Goal: Task Accomplishment & Management: Manage account settings

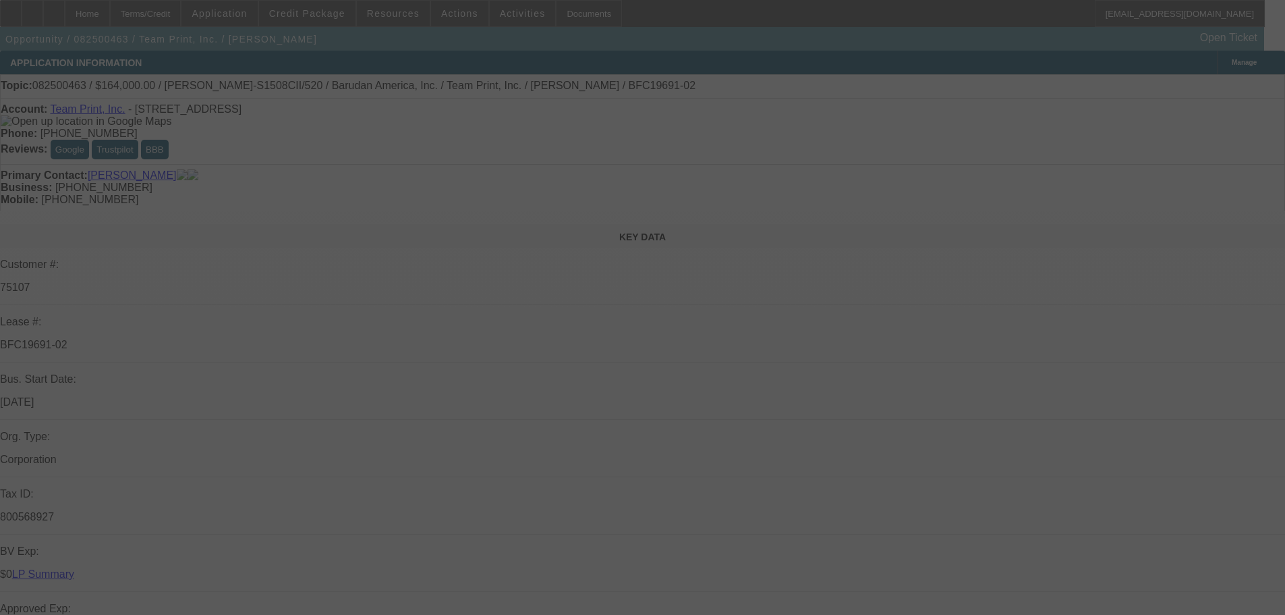
select select "0"
select select "2"
select select "0"
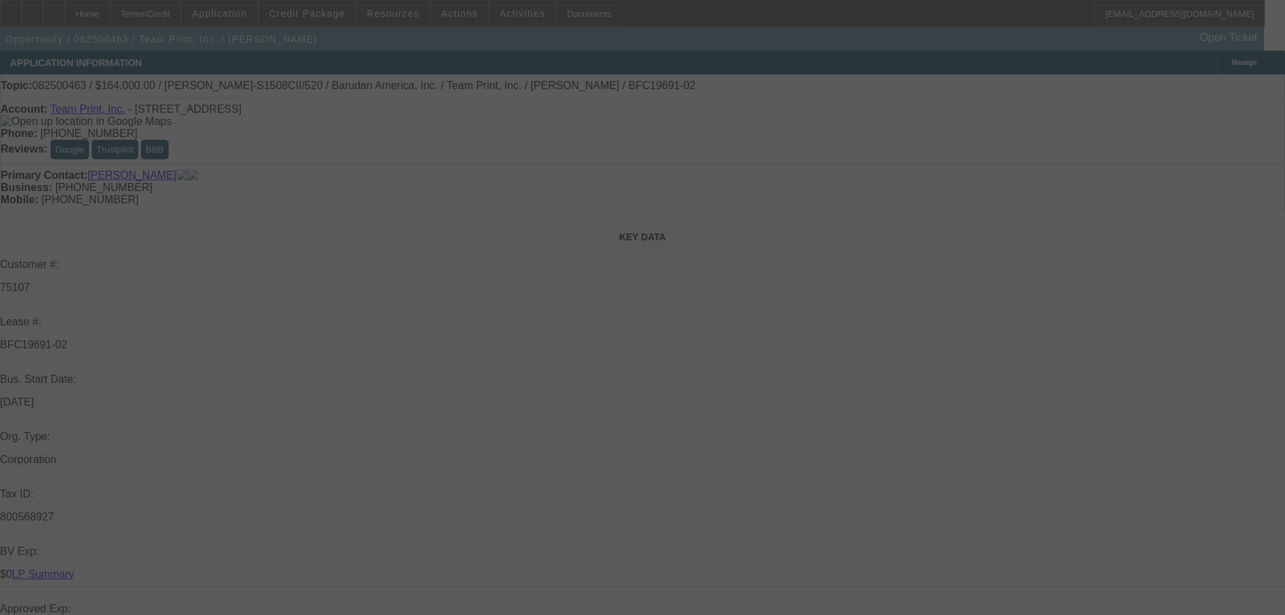
select select "0"
select select "2"
select select "0"
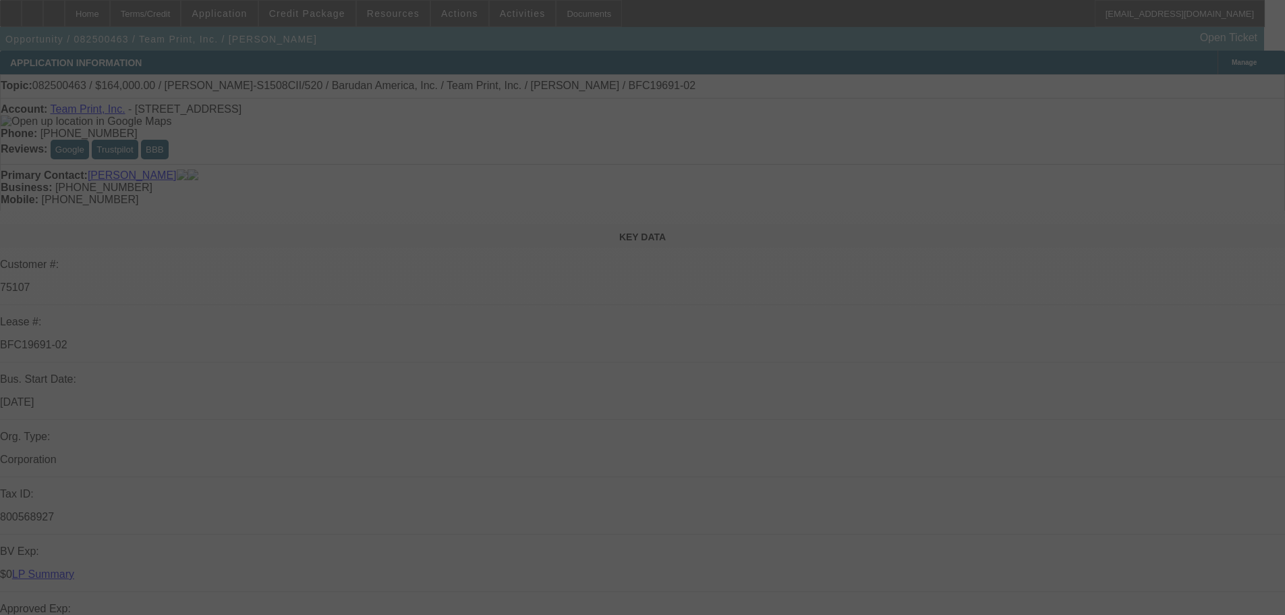
select select "0"
select select "2"
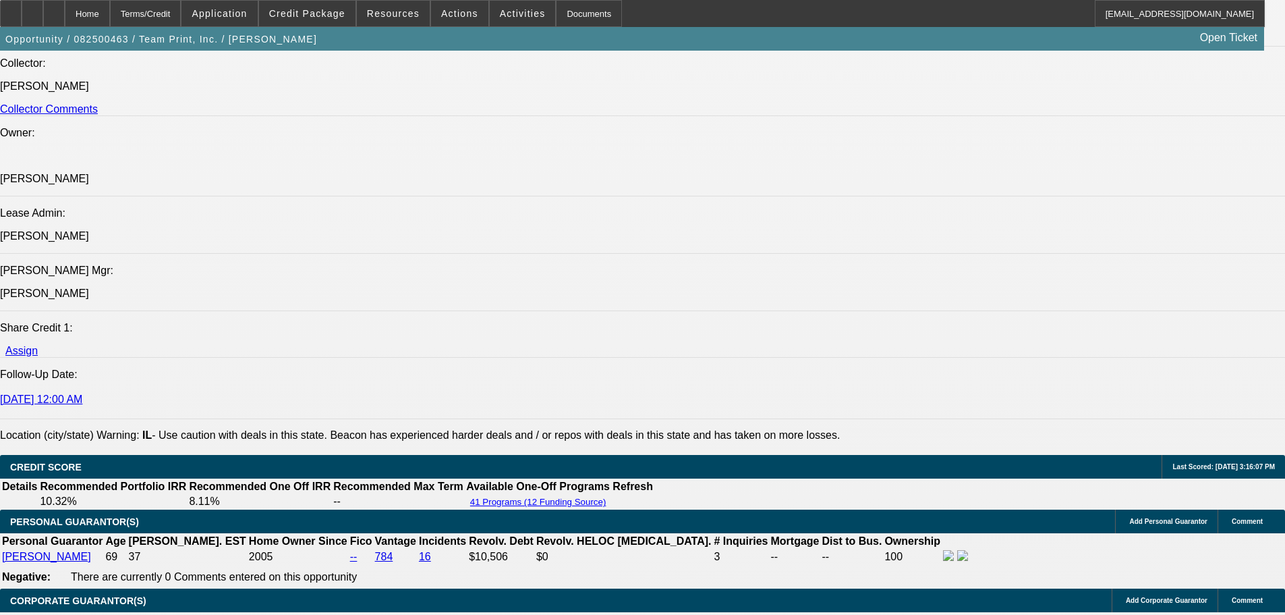
scroll to position [1852, 0]
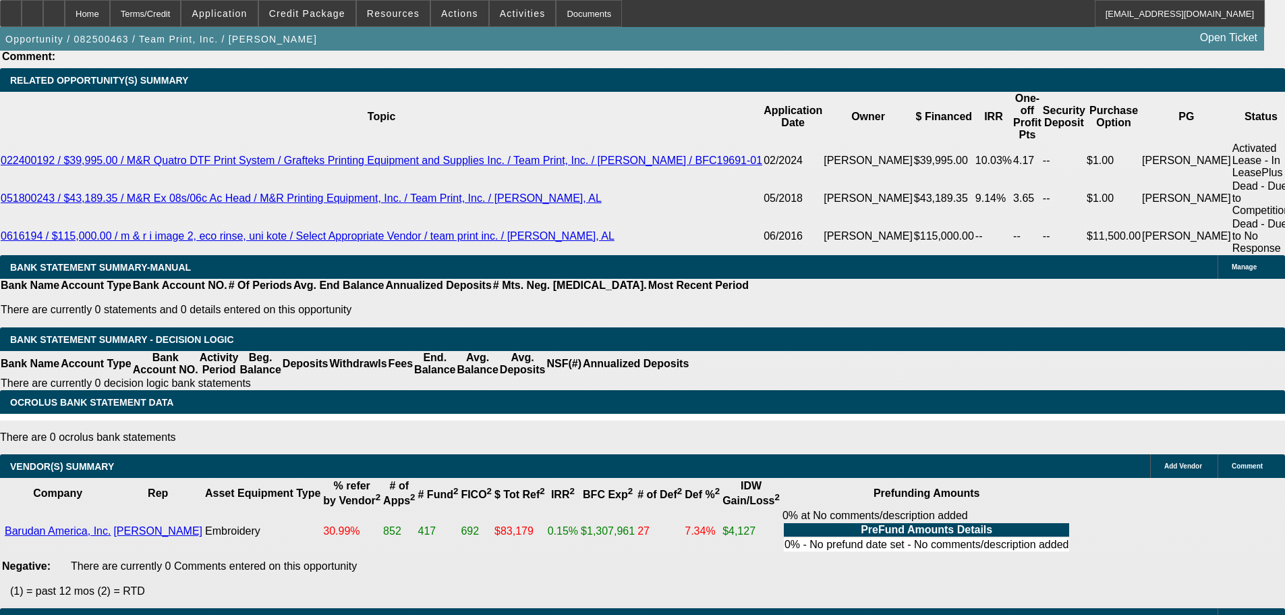
scroll to position [2456, 0]
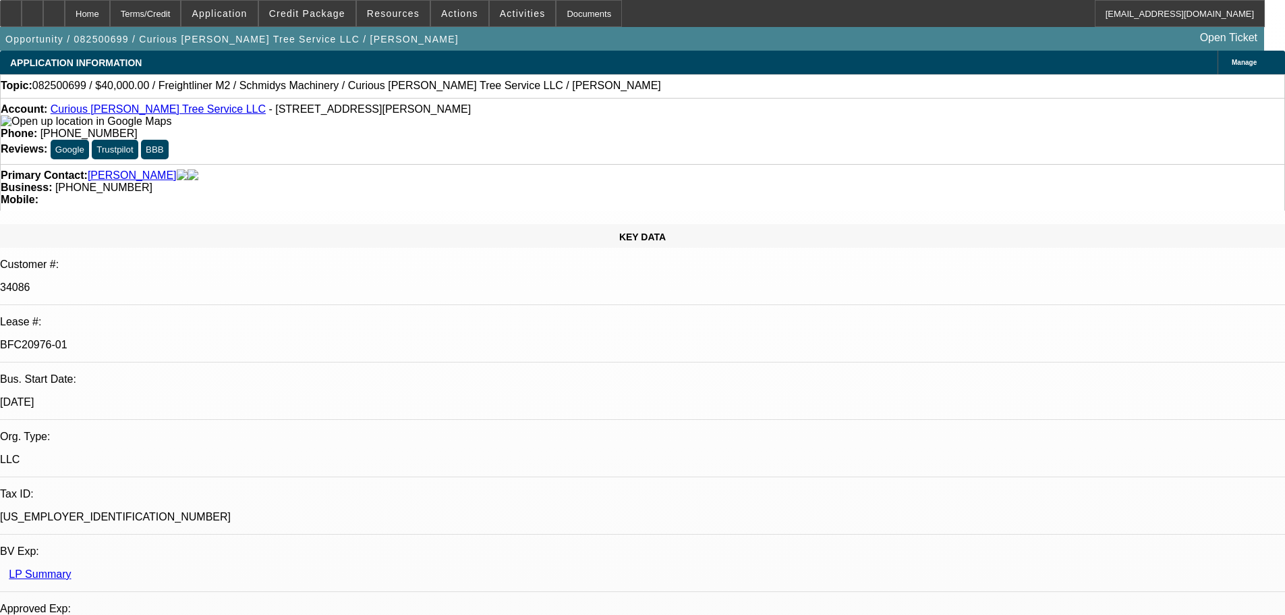
select select "0"
select select "3"
select select "0"
select select "6"
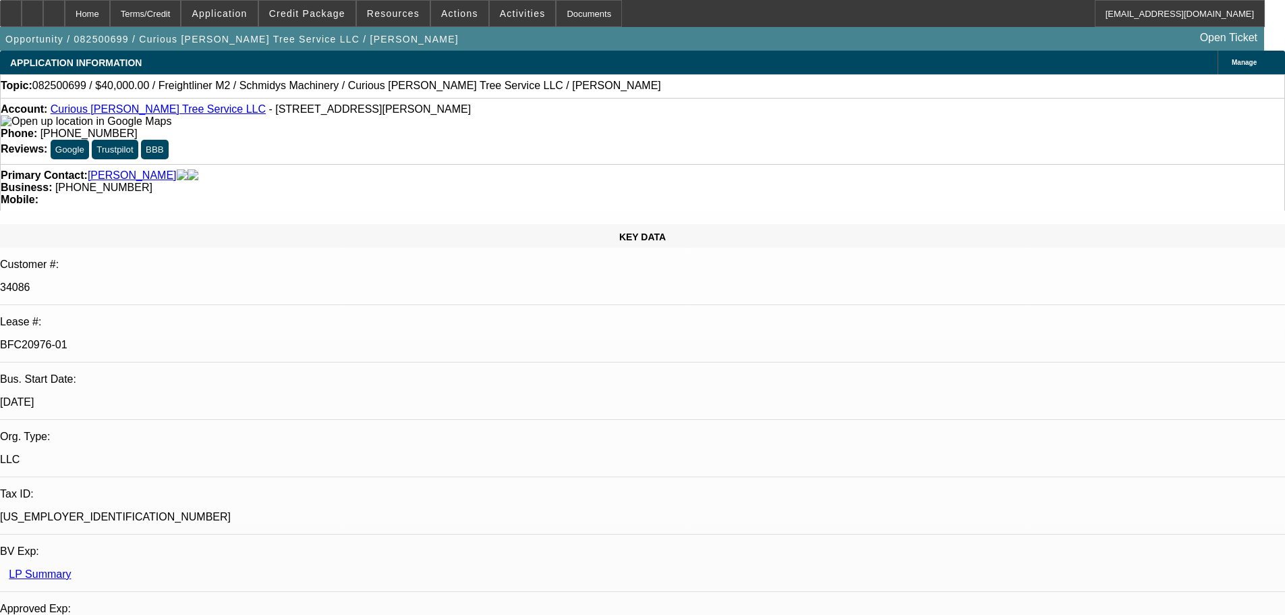
select select "0"
select select "2"
select select "0"
select select "6"
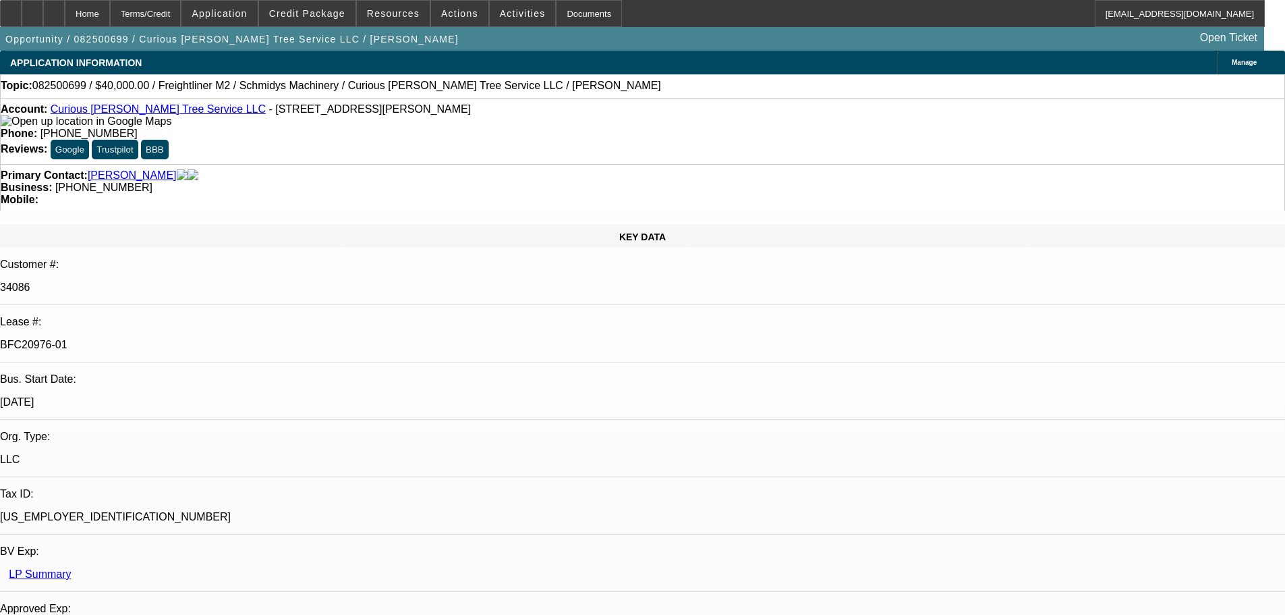
select select "0"
select select "2"
select select "0"
select select "6"
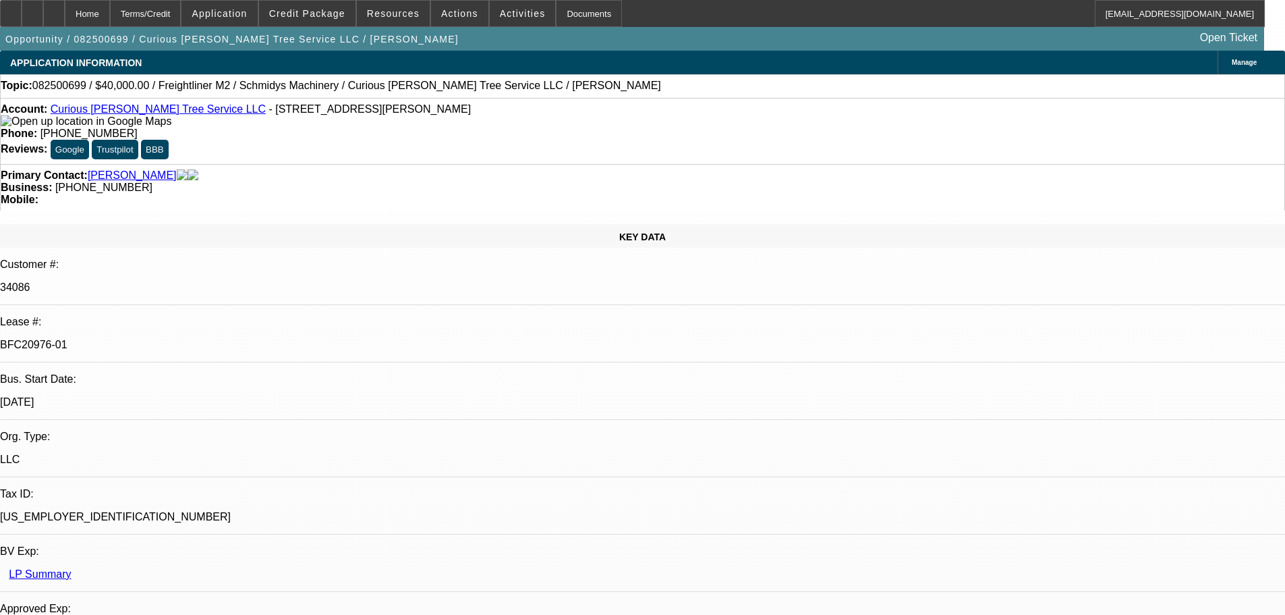
select select "0"
select select "6"
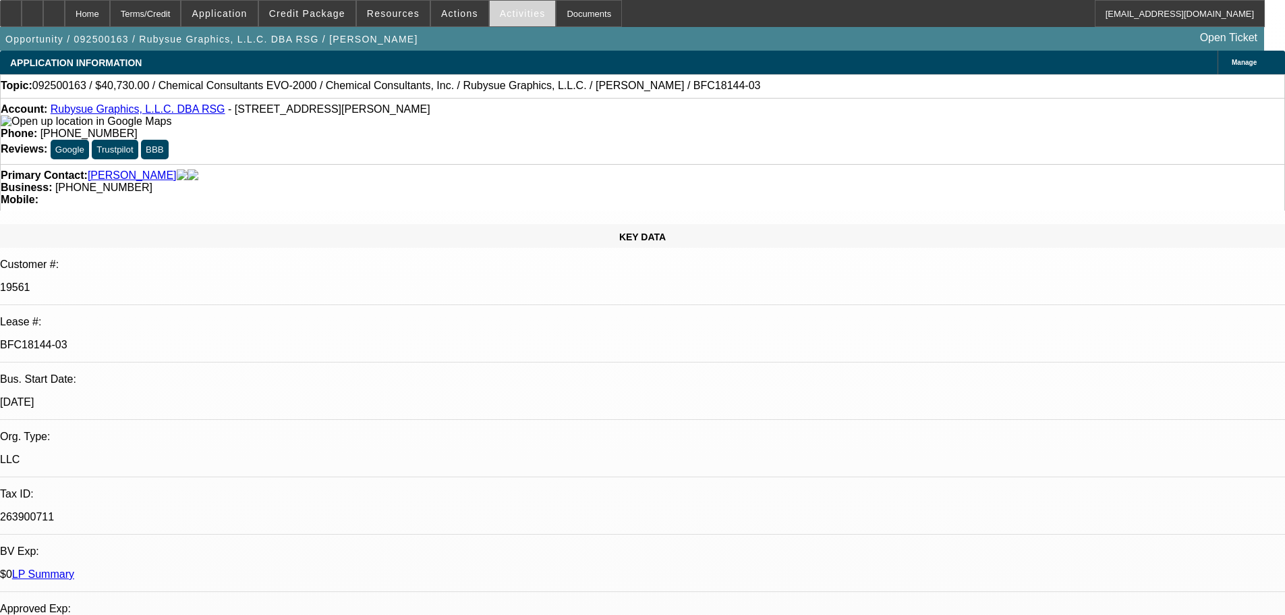
select select "0"
select select "2"
select select "0"
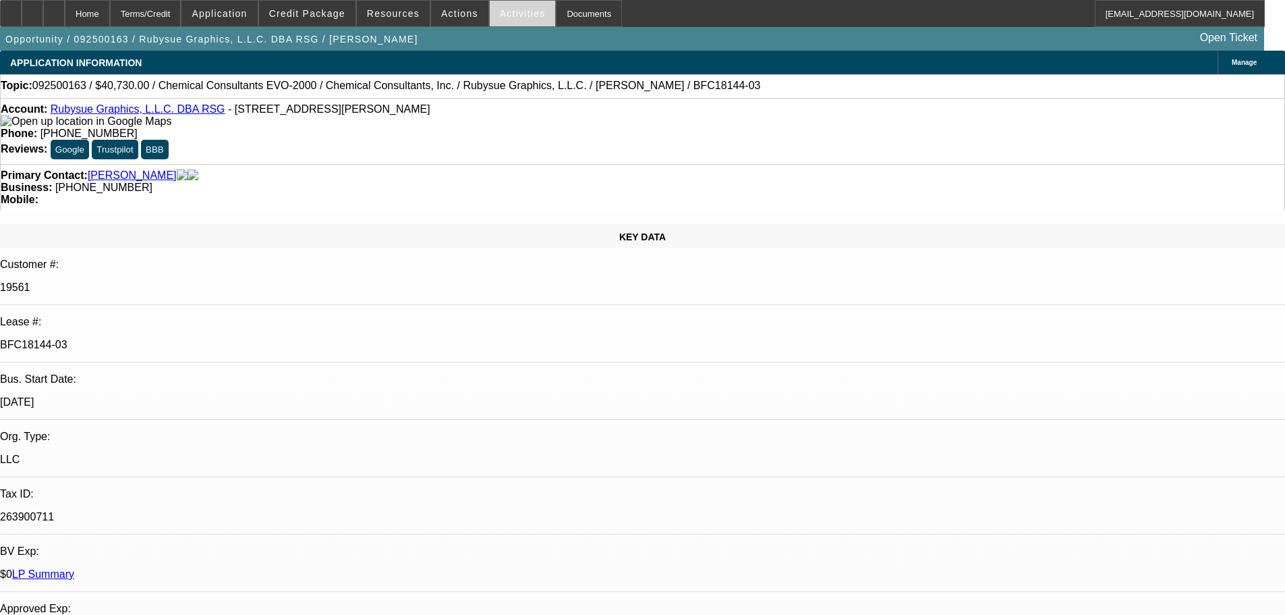
select select "0"
select select "2"
select select "0"
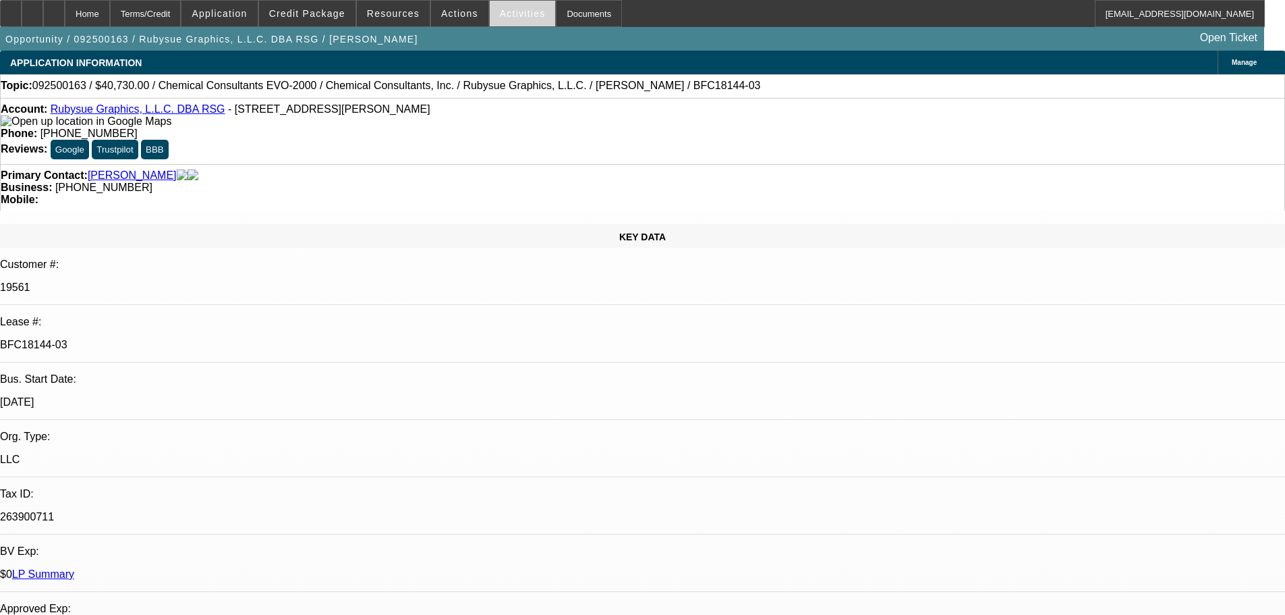
select select "0"
select select "2"
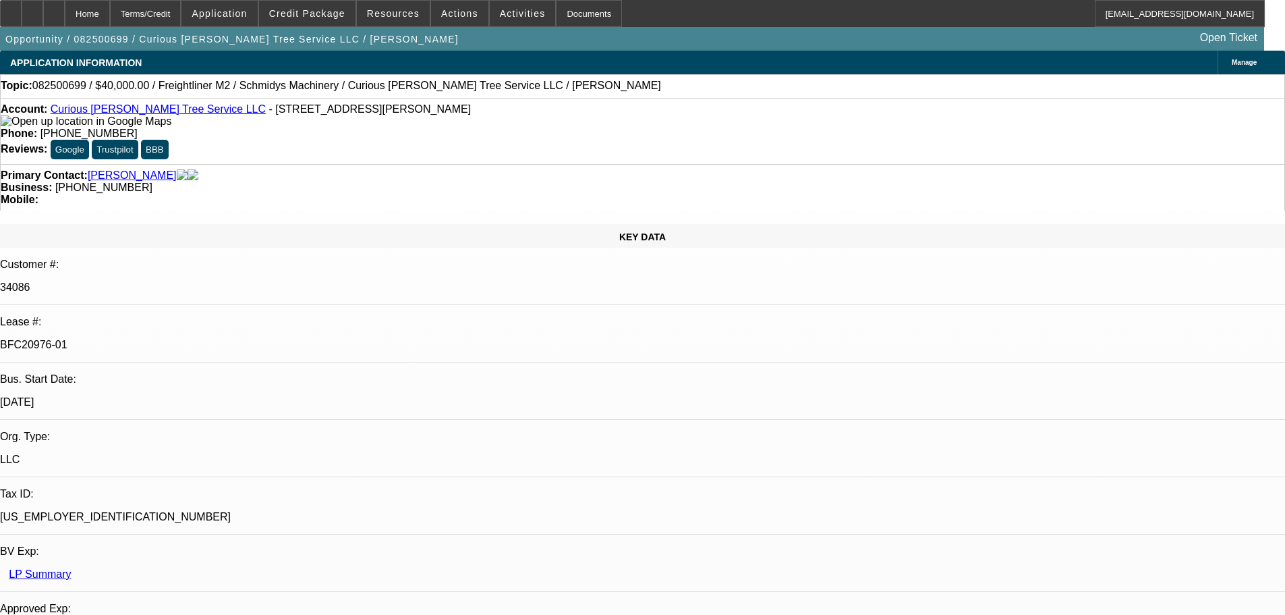
select select "0"
select select "3"
select select "0"
select select "6"
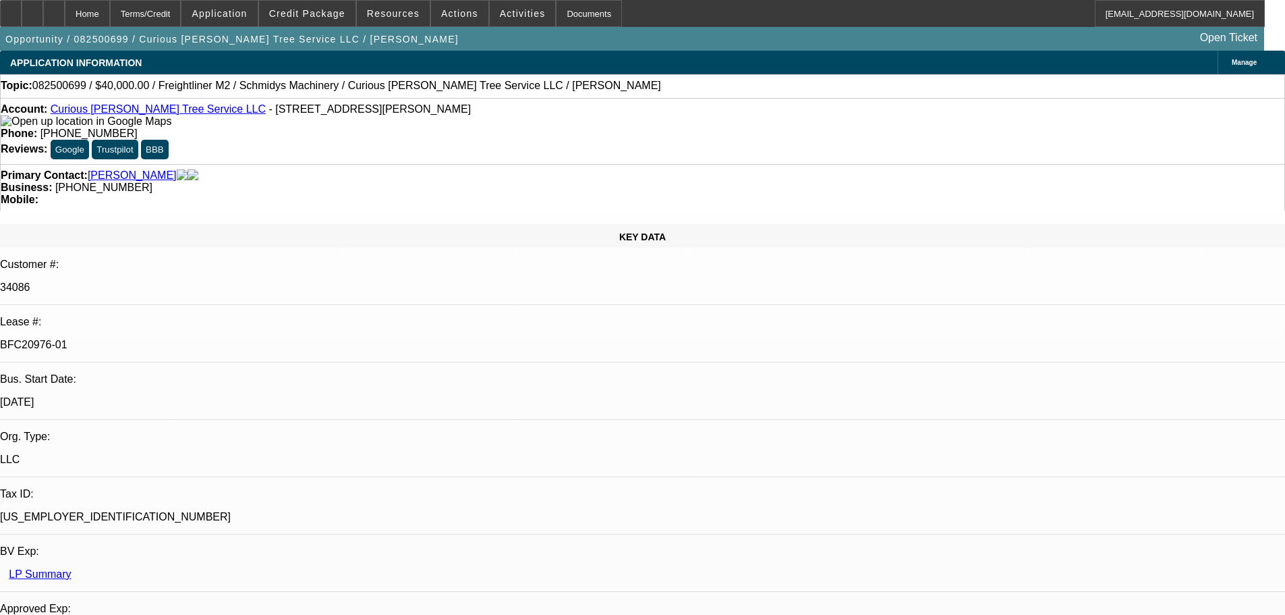
select select "0"
select select "2"
select select "0"
select select "6"
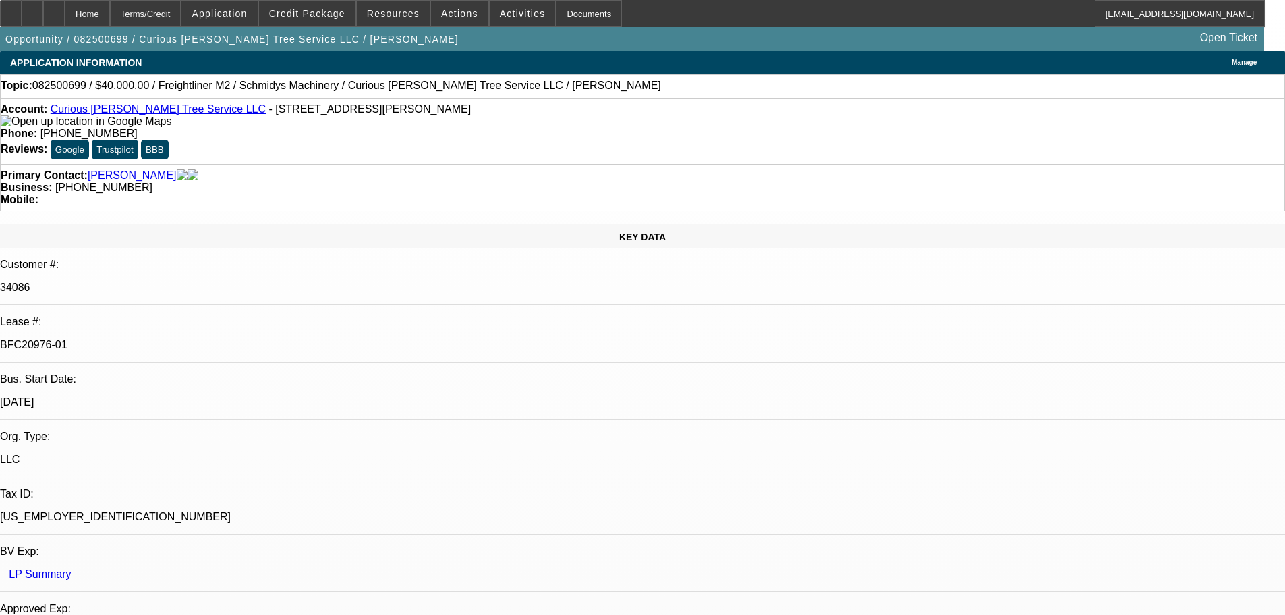
select select "0"
select select "2"
select select "0"
select select "6"
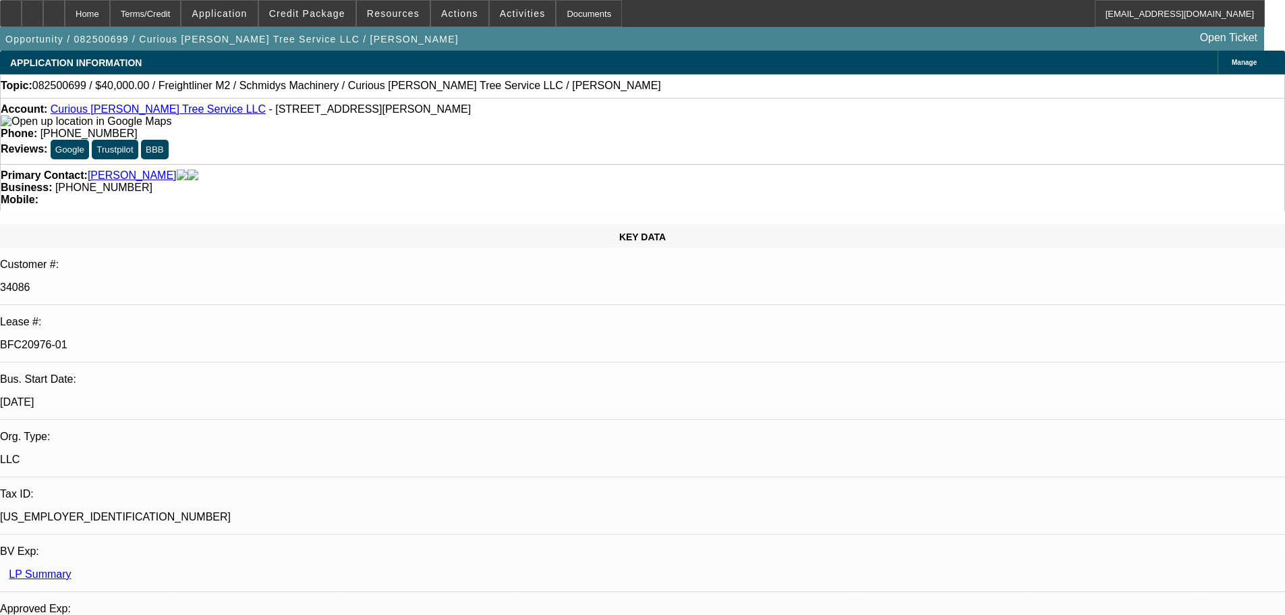
select select "0"
select select "6"
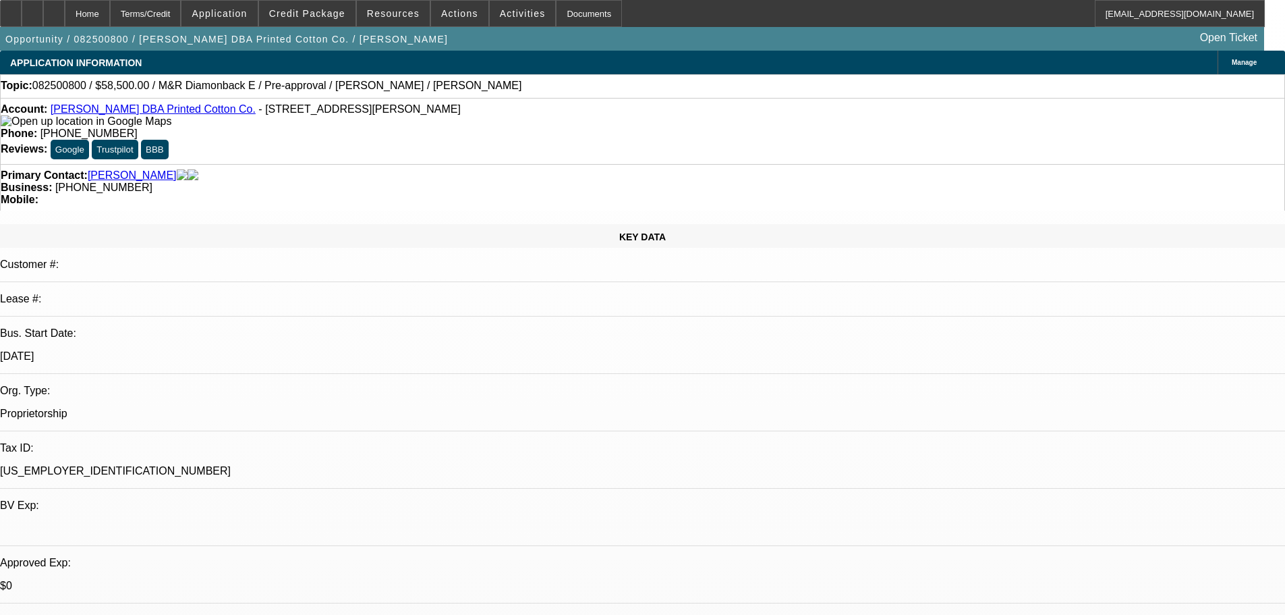
select select "0.1"
select select "2"
select select "0.1"
select select "4"
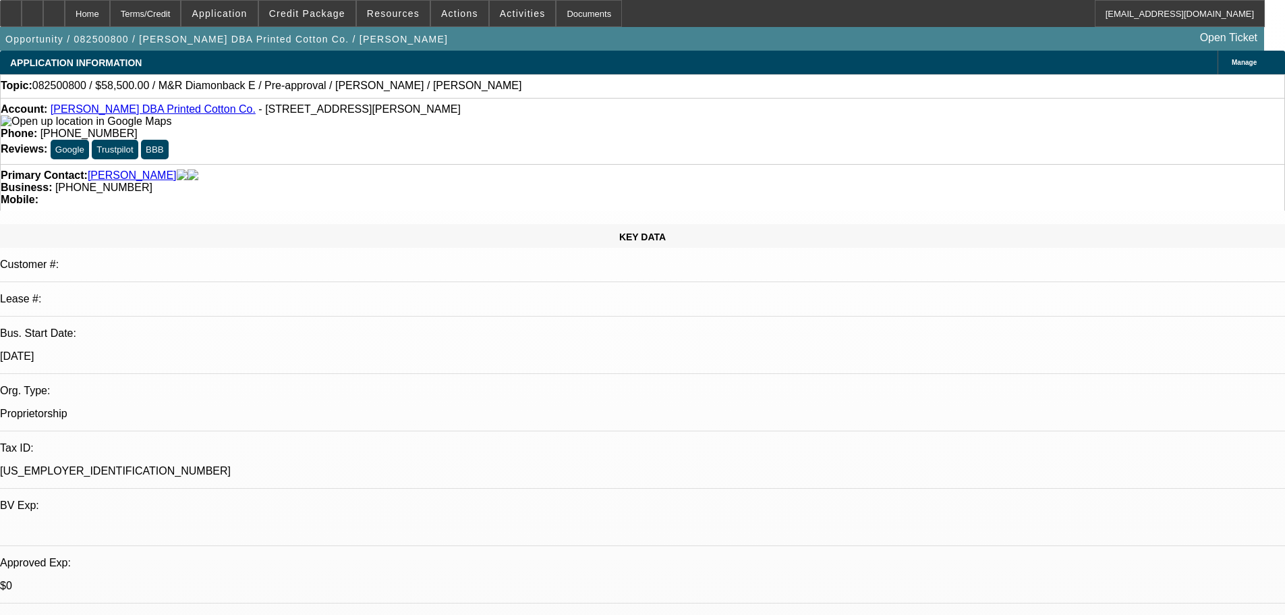
select select "0.1"
select select "2"
select select "0.1"
select select "4"
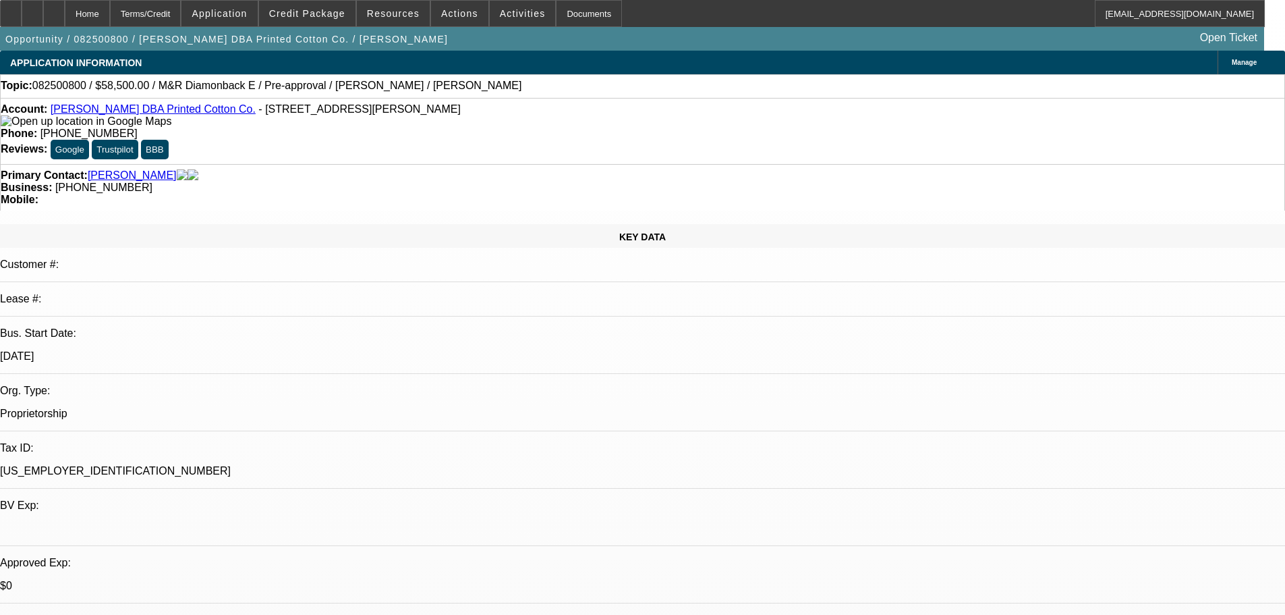
select select "0.1"
select select "2"
select select "0.1"
select select "4"
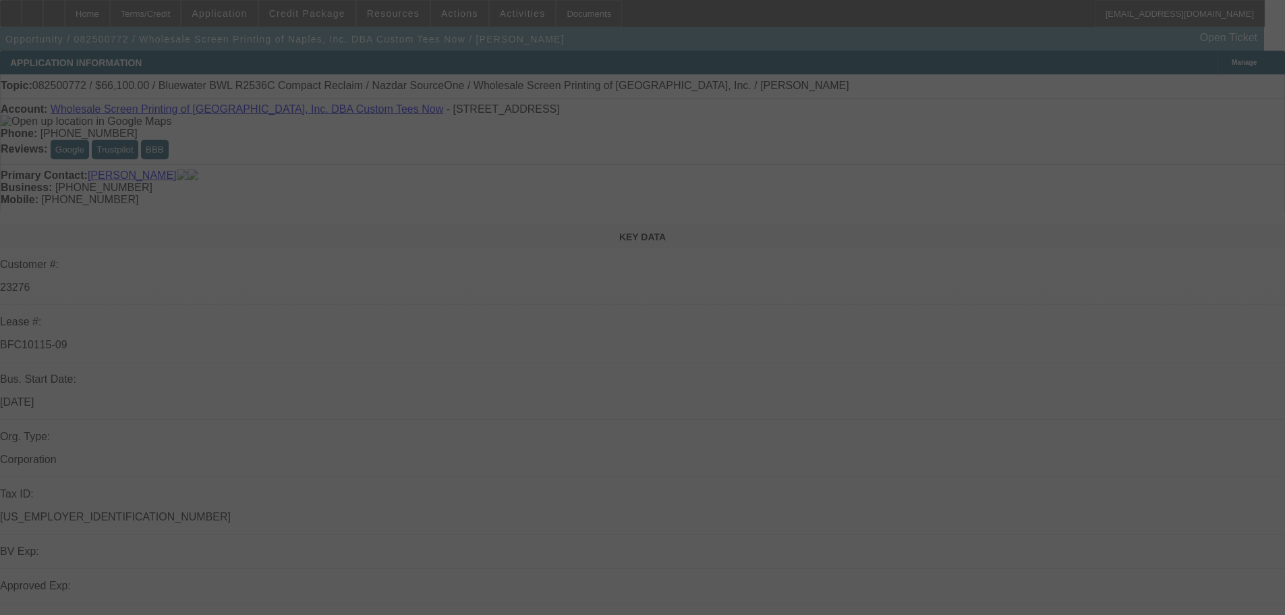
select select "0"
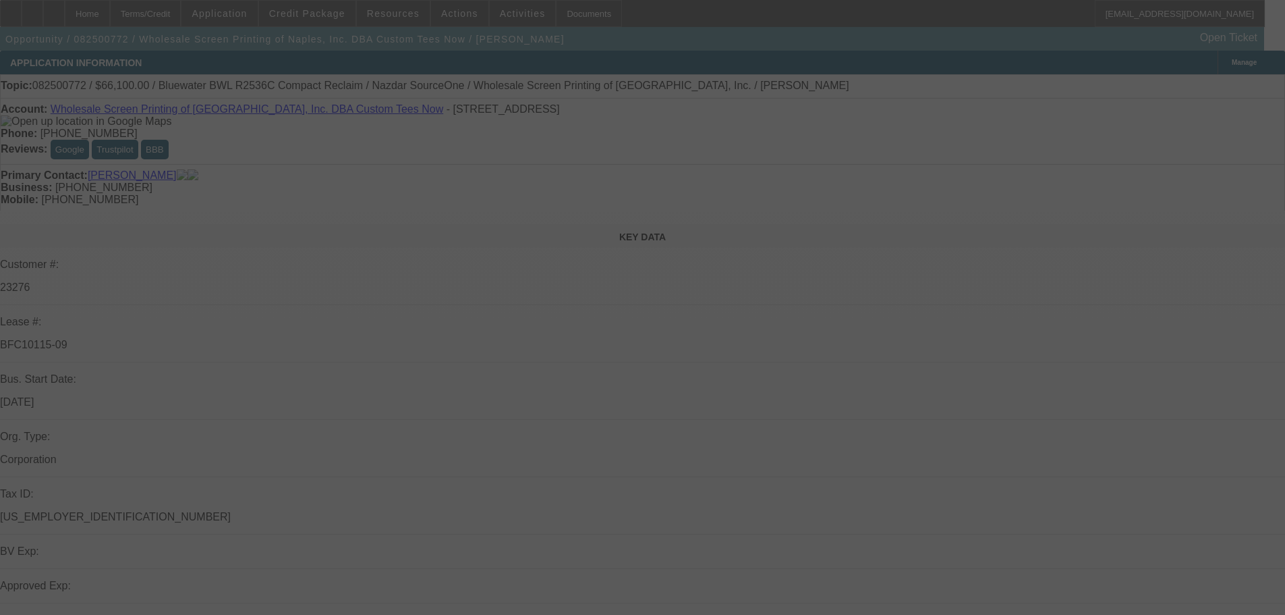
select select "0"
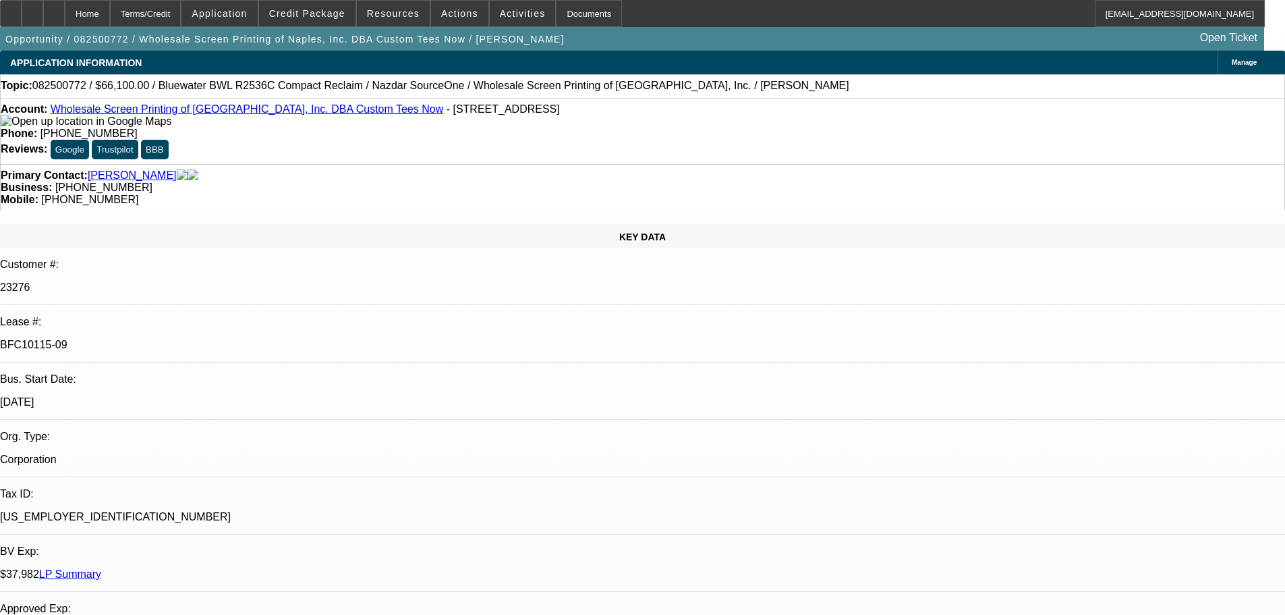
select select "1"
select select "2"
select select "1"
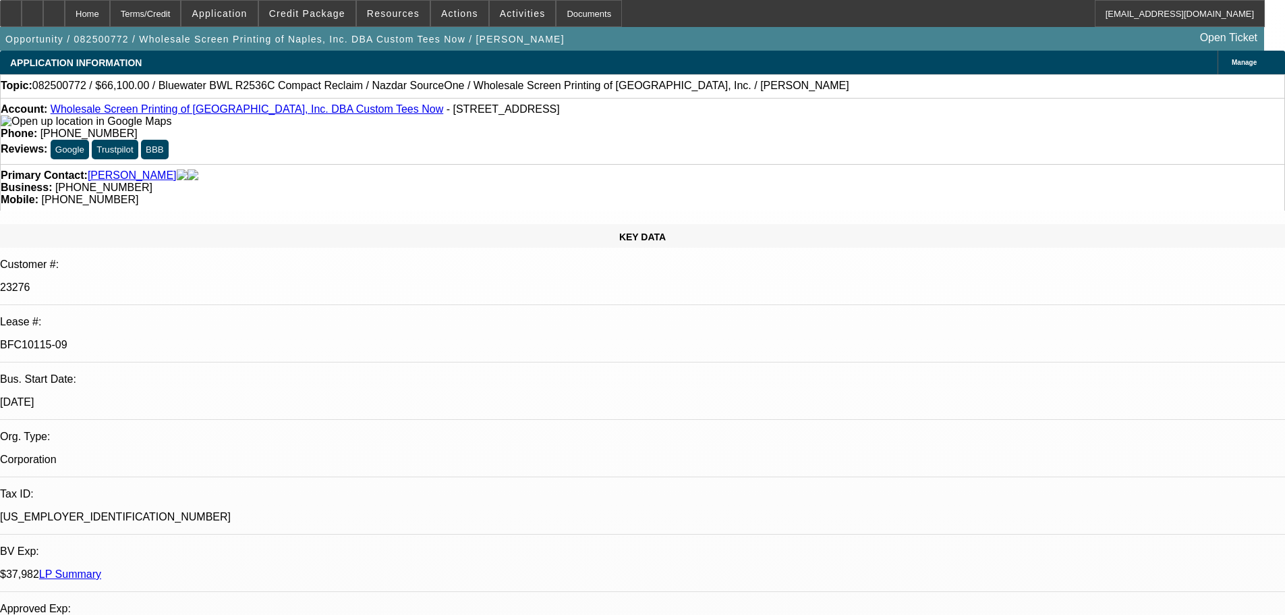
select select "2"
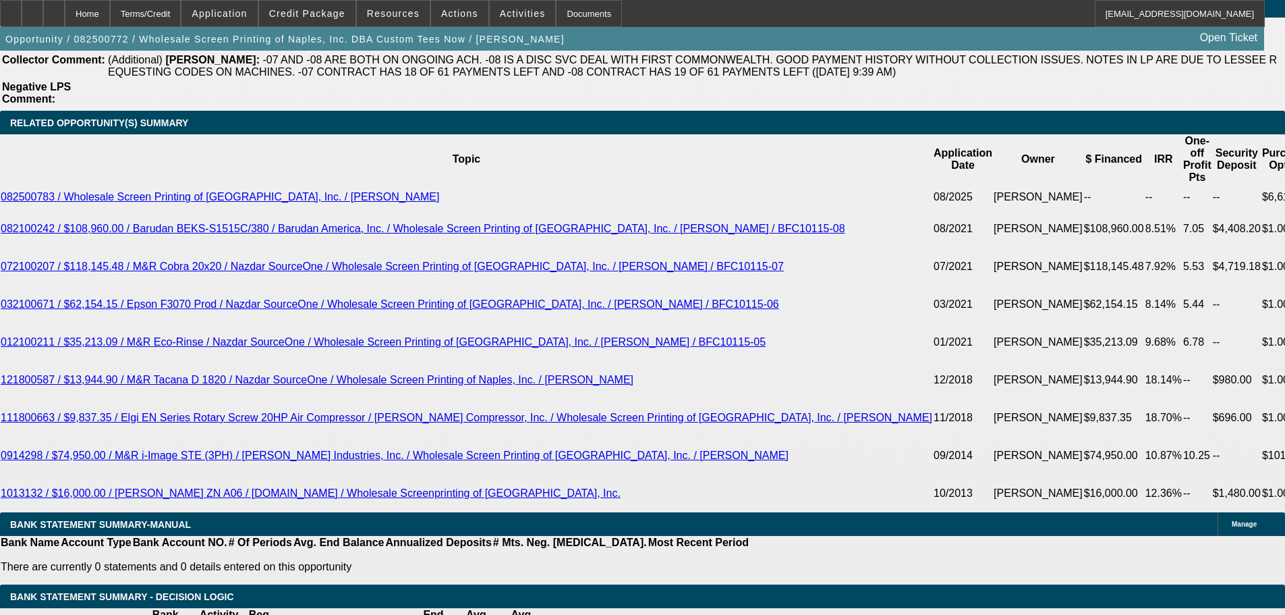
scroll to position [2429, 0]
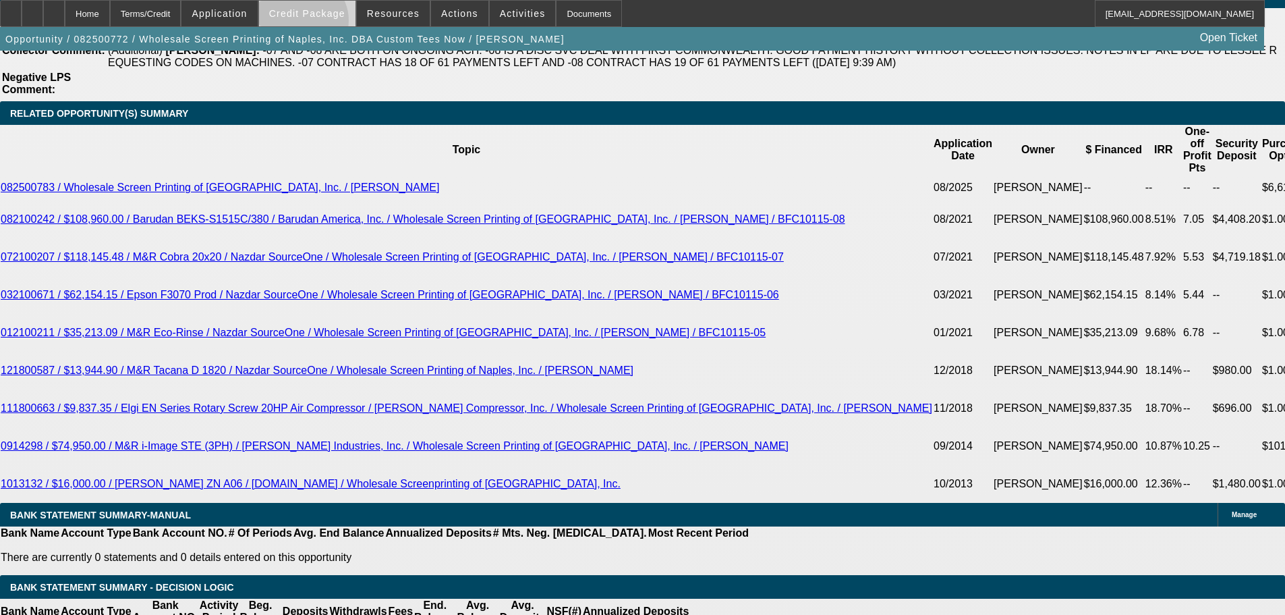
click at [323, 24] on span at bounding box center [307, 13] width 96 height 32
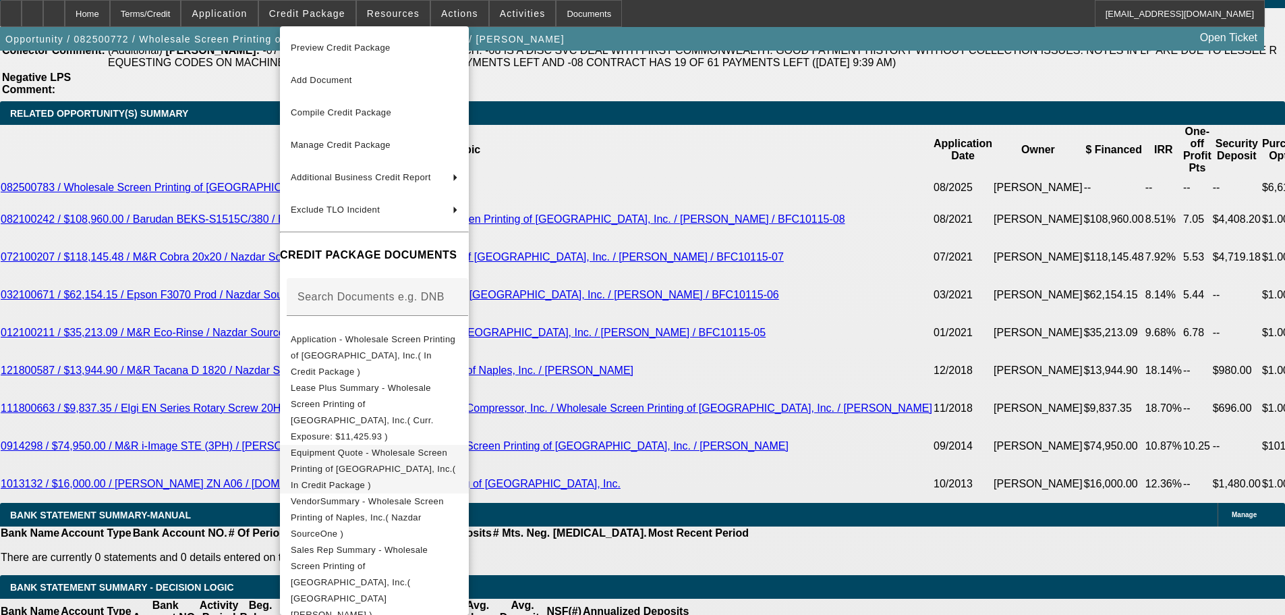
click at [444, 445] on span "Equipment Quote - Wholesale Screen Printing of Naples, Inc.( In Credit Package )" at bounding box center [374, 469] width 167 height 49
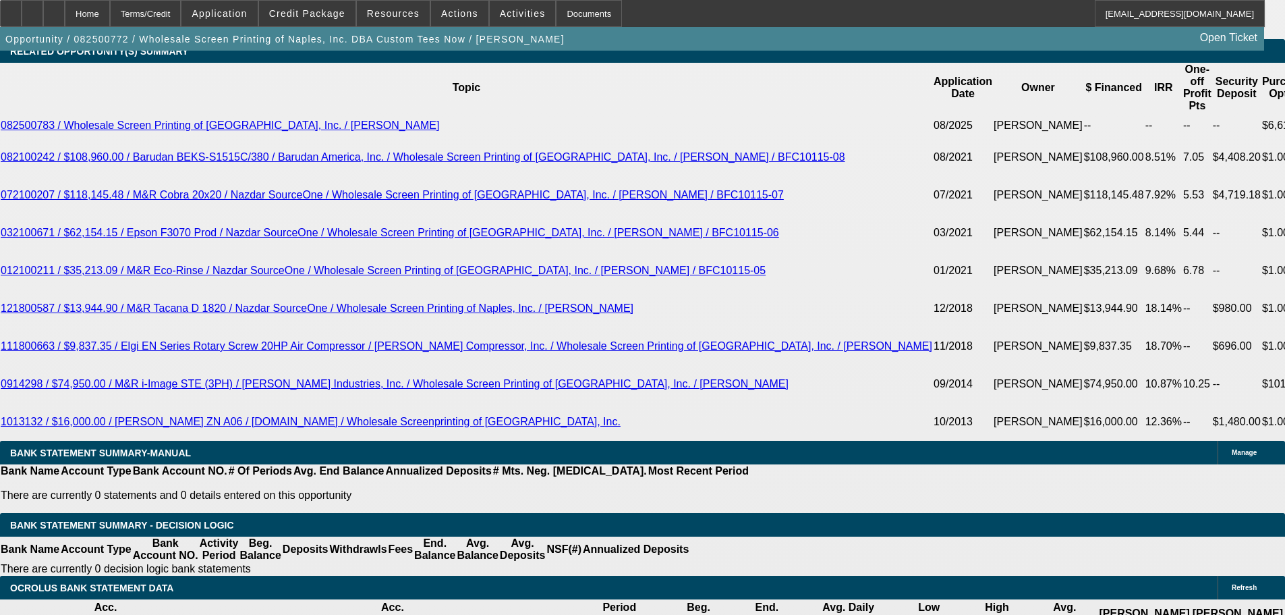
scroll to position [2497, 0]
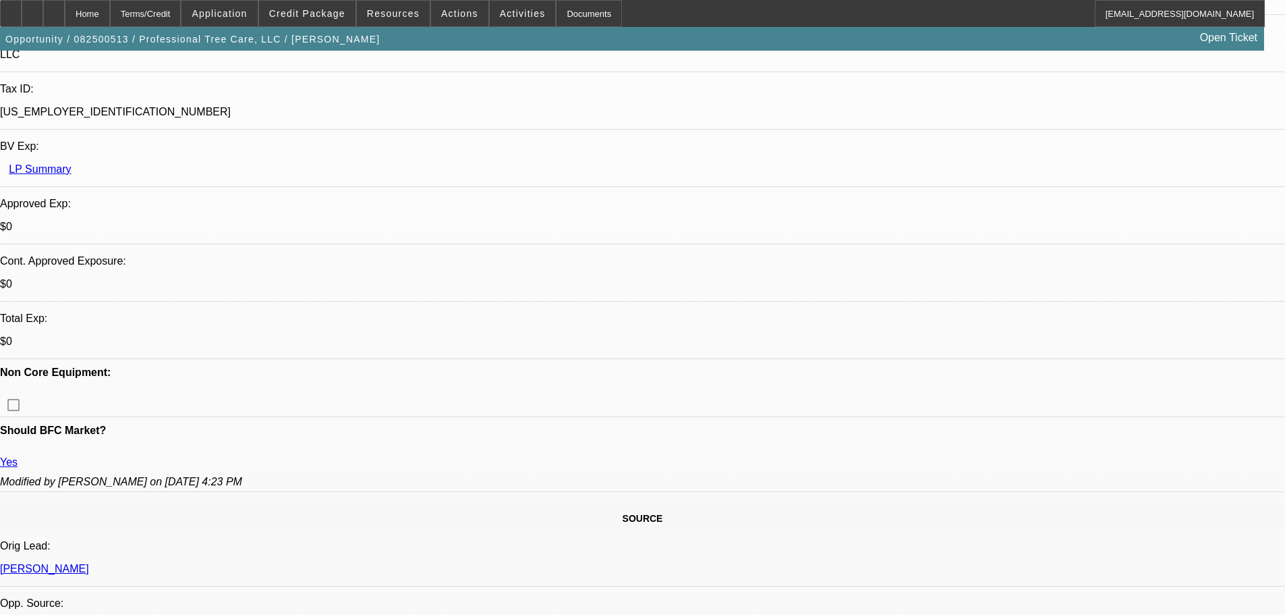
select select "0"
select select "6"
select select "0"
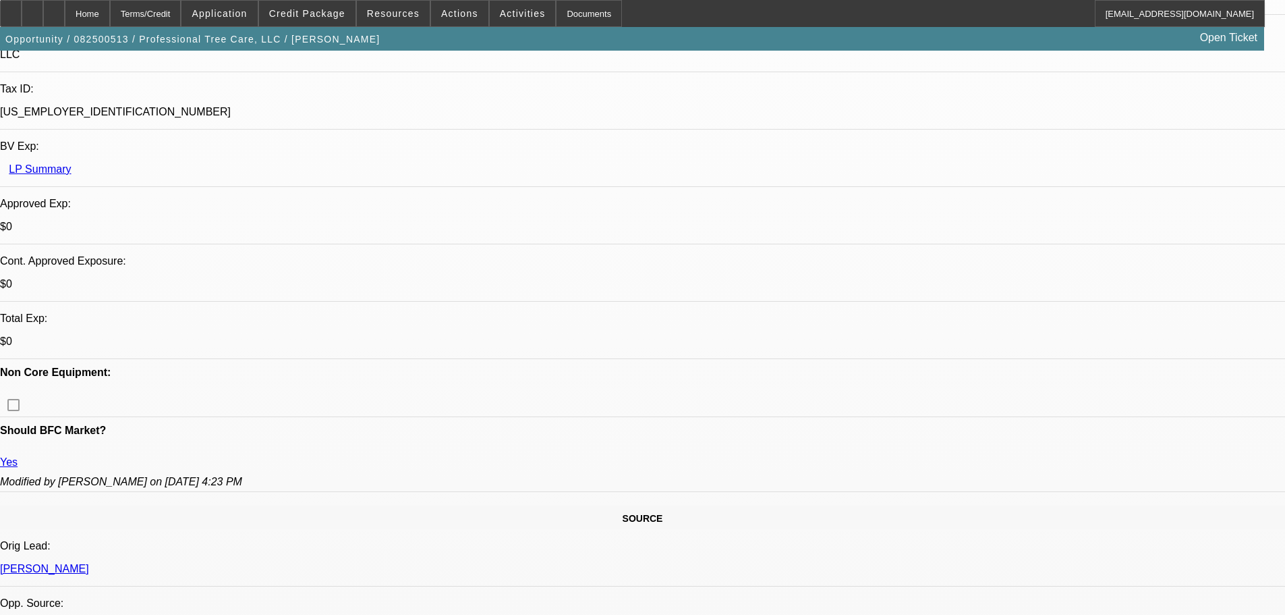
select select "0"
select select "6"
select select "0"
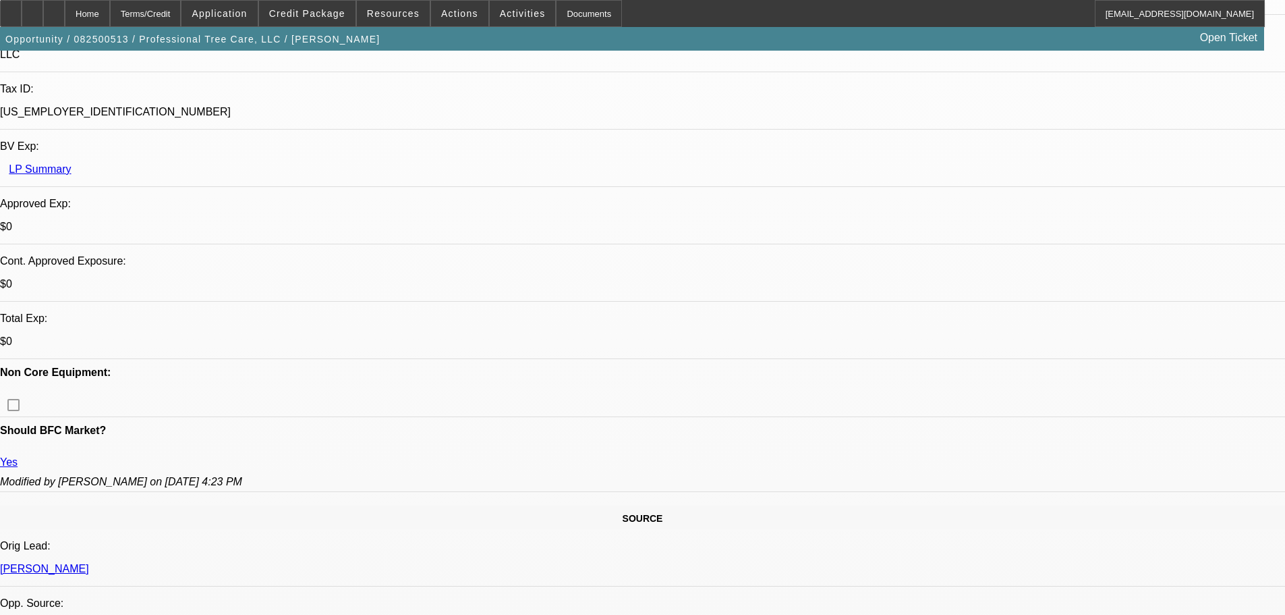
select select "0"
select select "6"
select select "0"
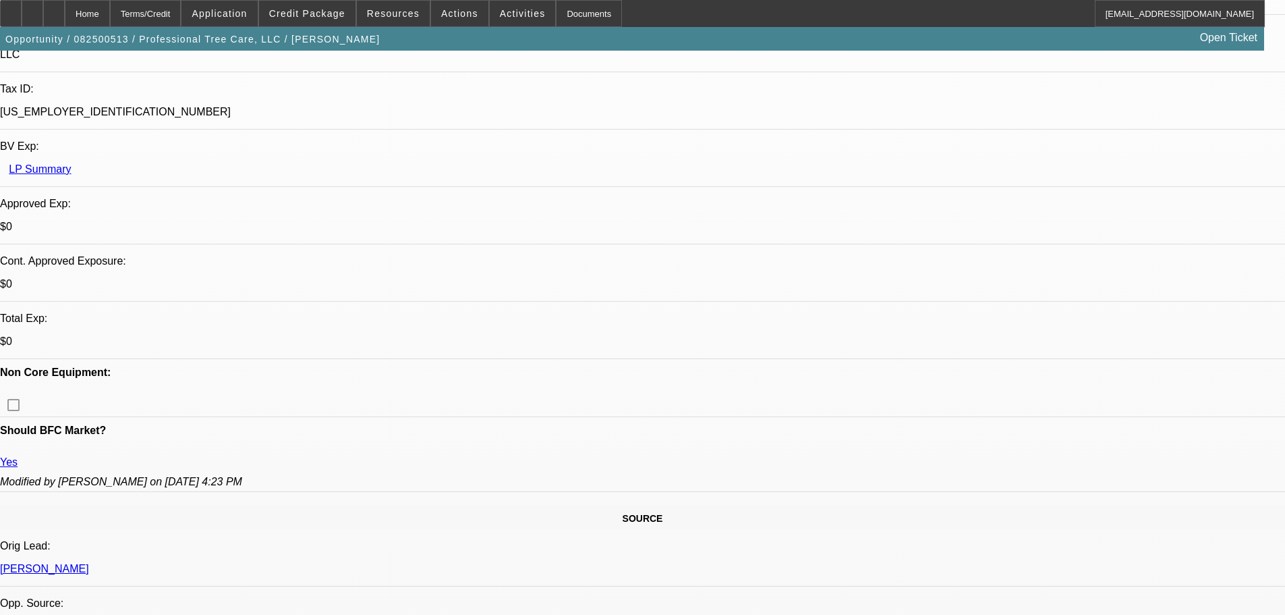
select select "6"
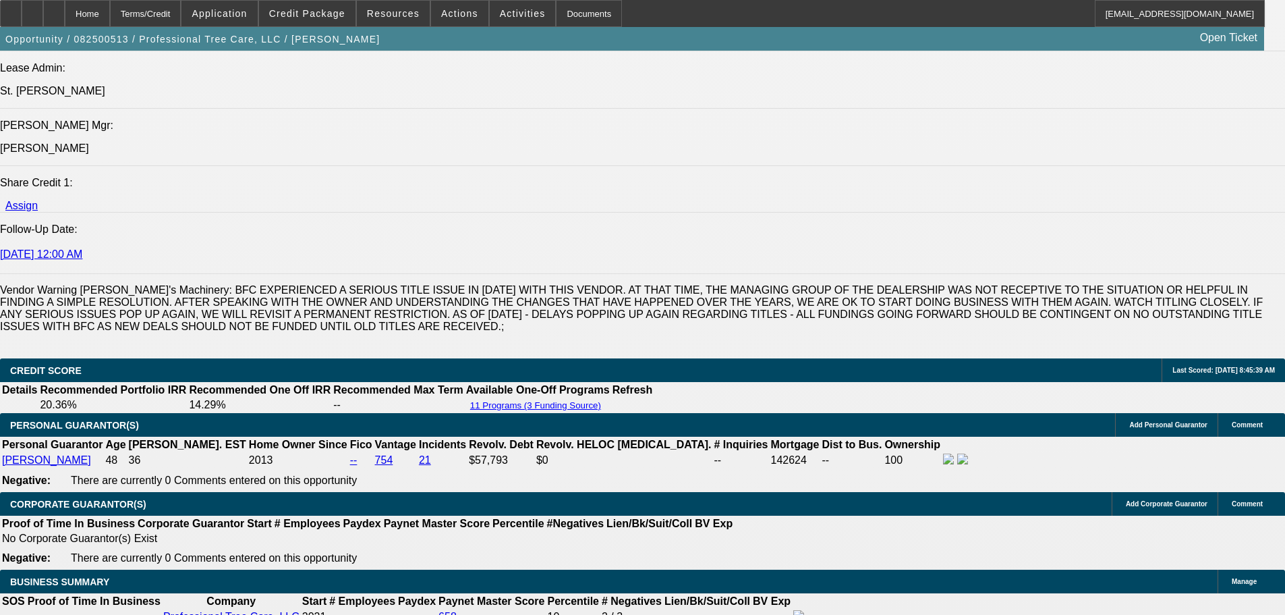
scroll to position [2024, 0]
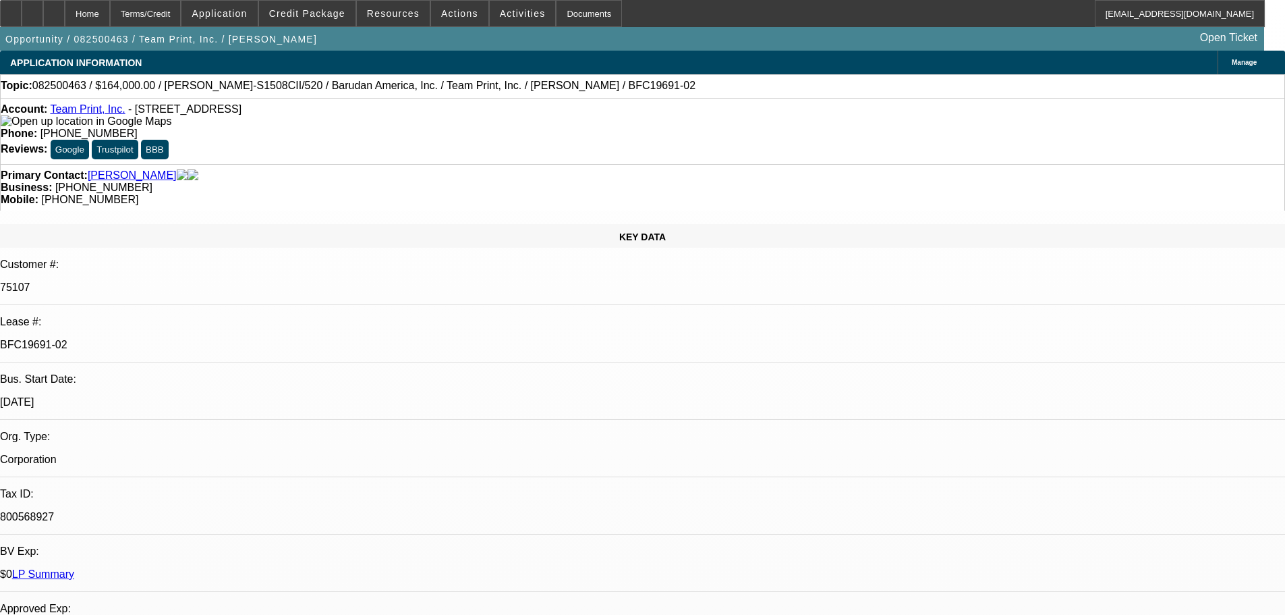
select select "0"
select select "2"
select select "0"
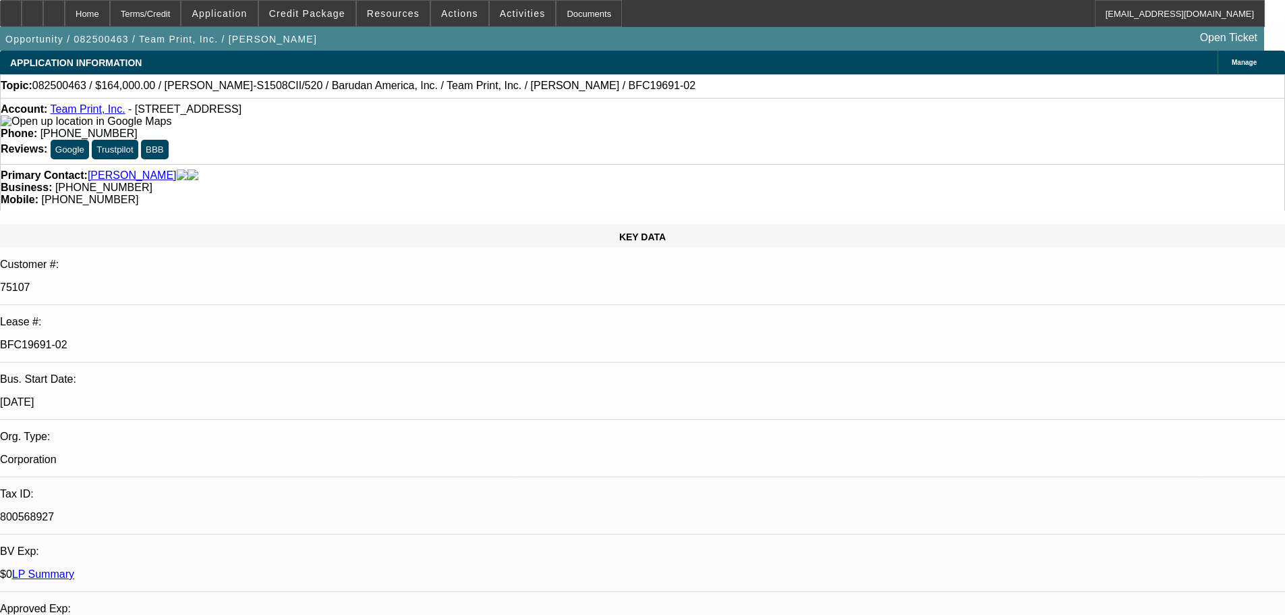
select select "0"
select select "2"
select select "0"
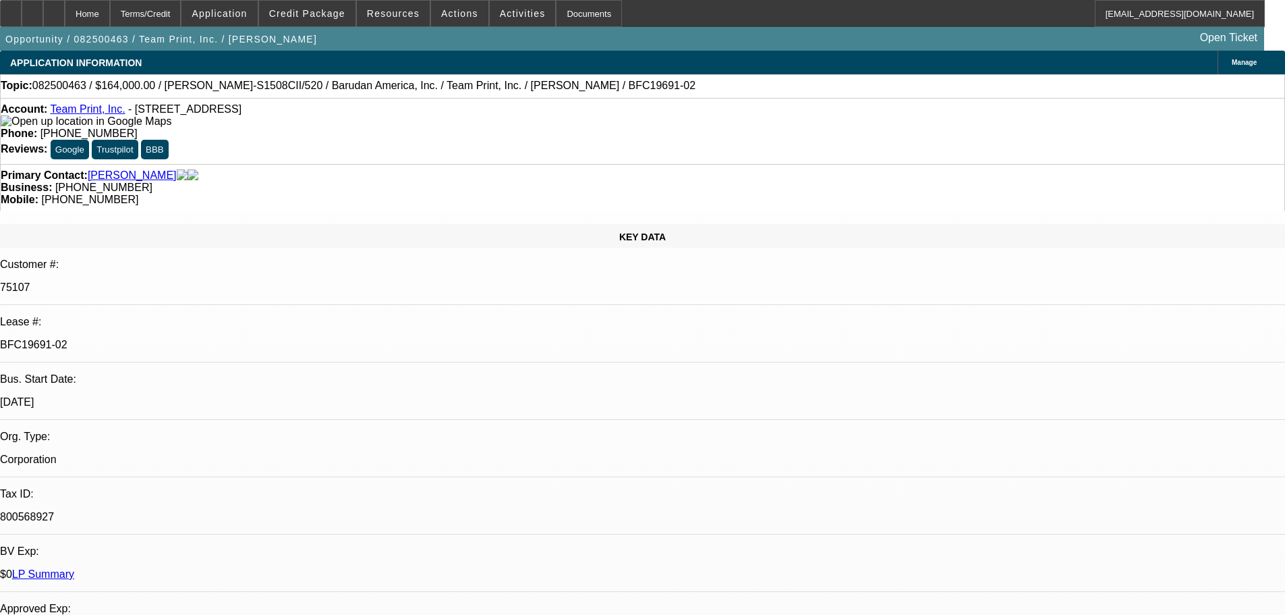
select select "0"
select select "2"
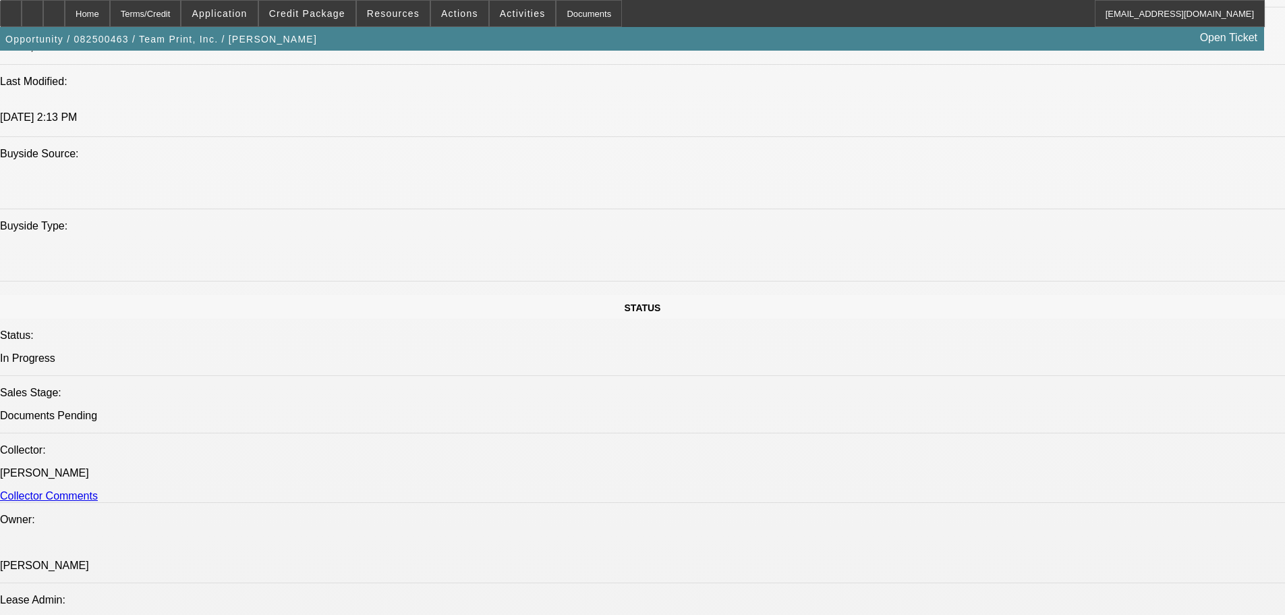
scroll to position [1822, 0]
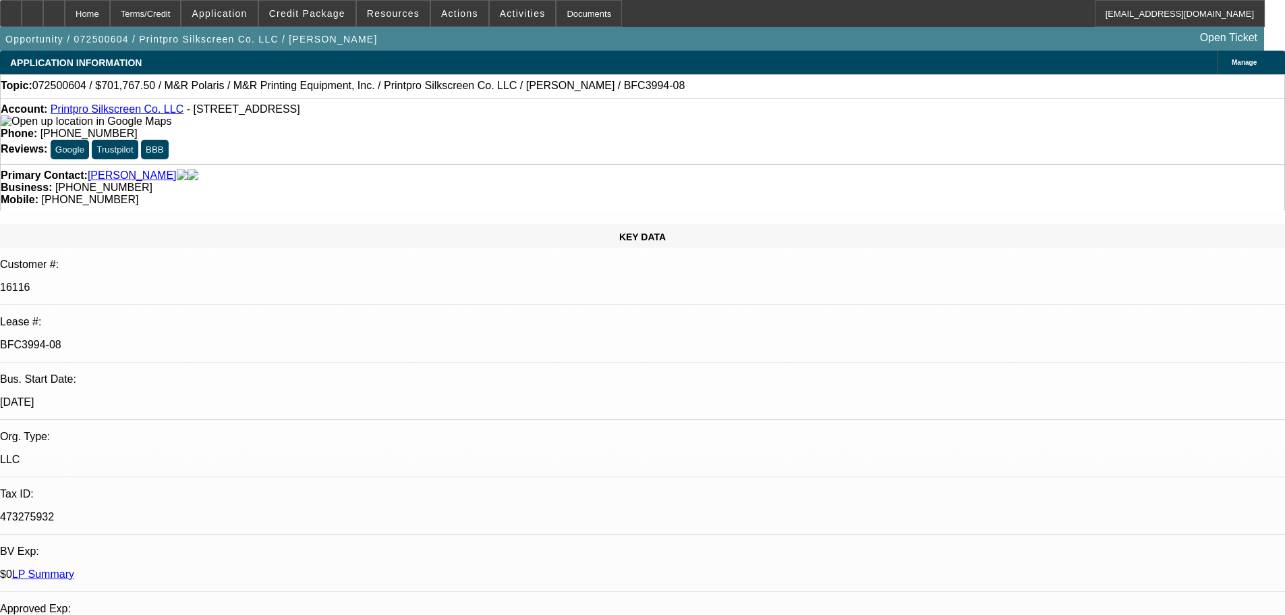
select select "0"
select select "6"
select select "0"
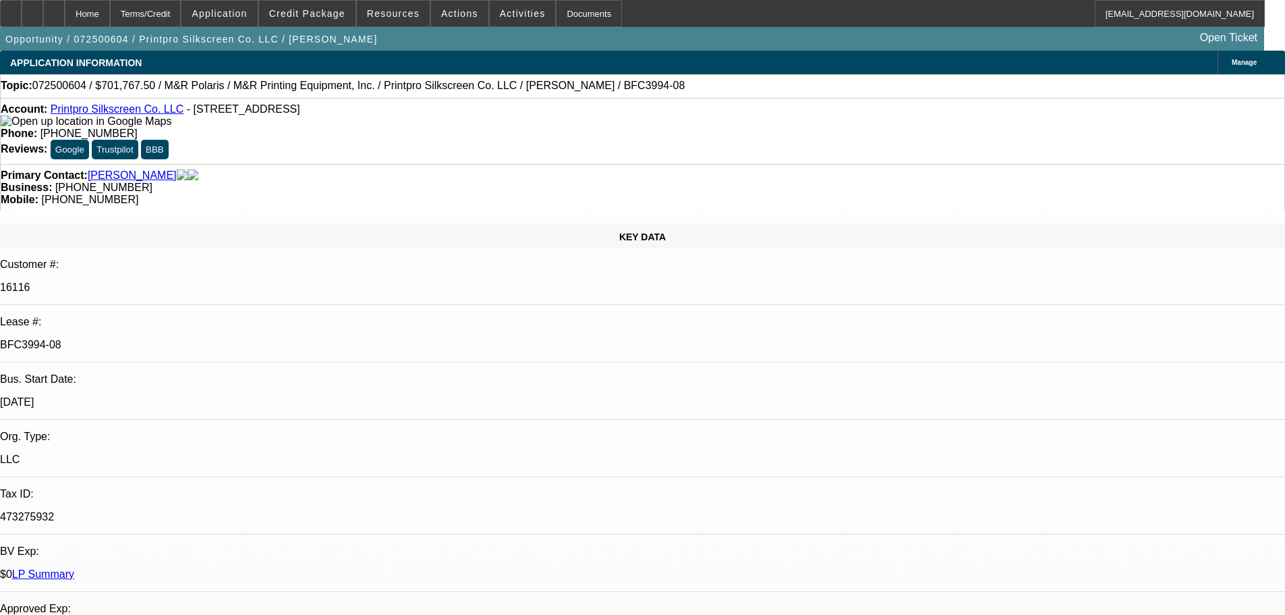
select select "0"
select select "6"
select select "0"
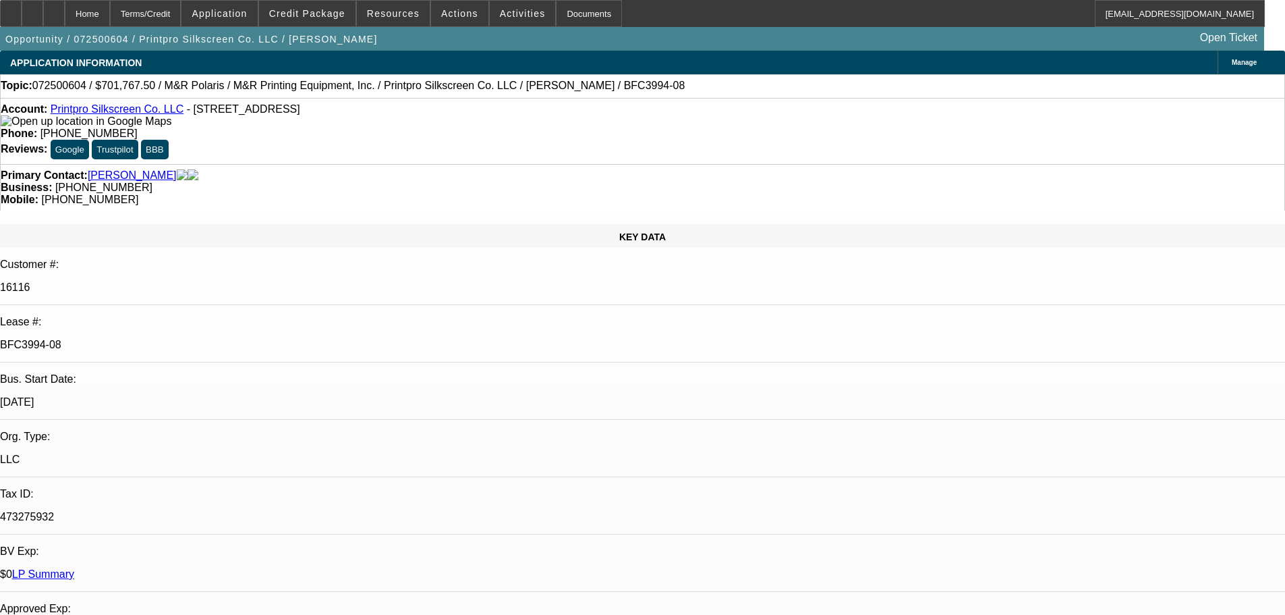
select select "0"
select select "6"
select select "0"
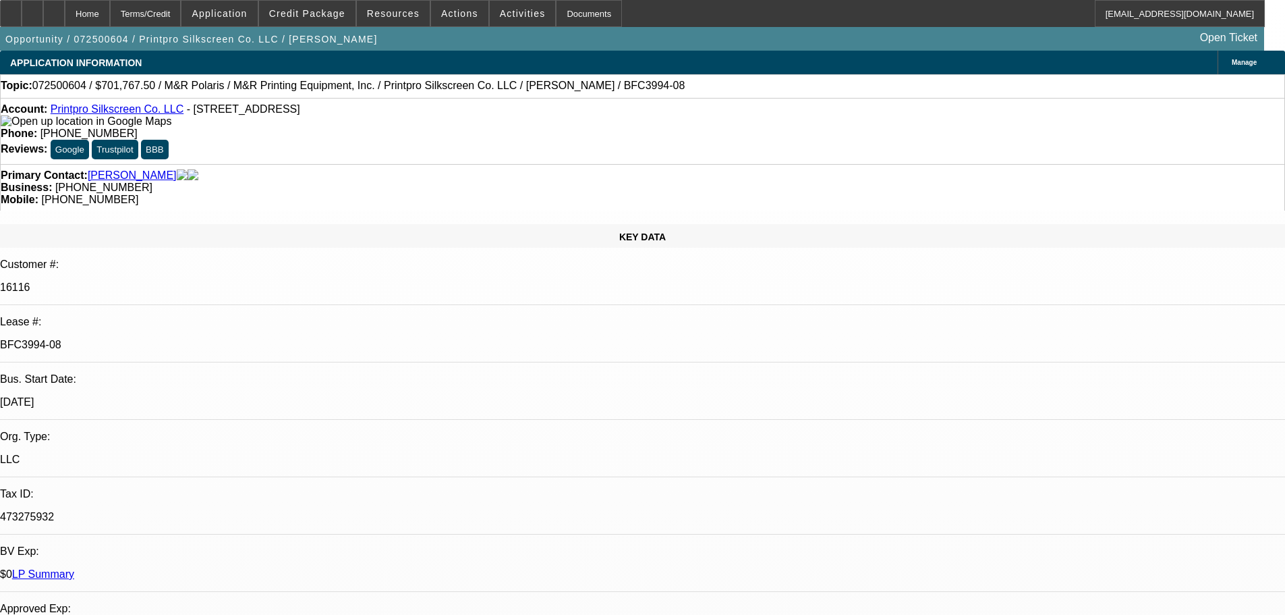
select select "6"
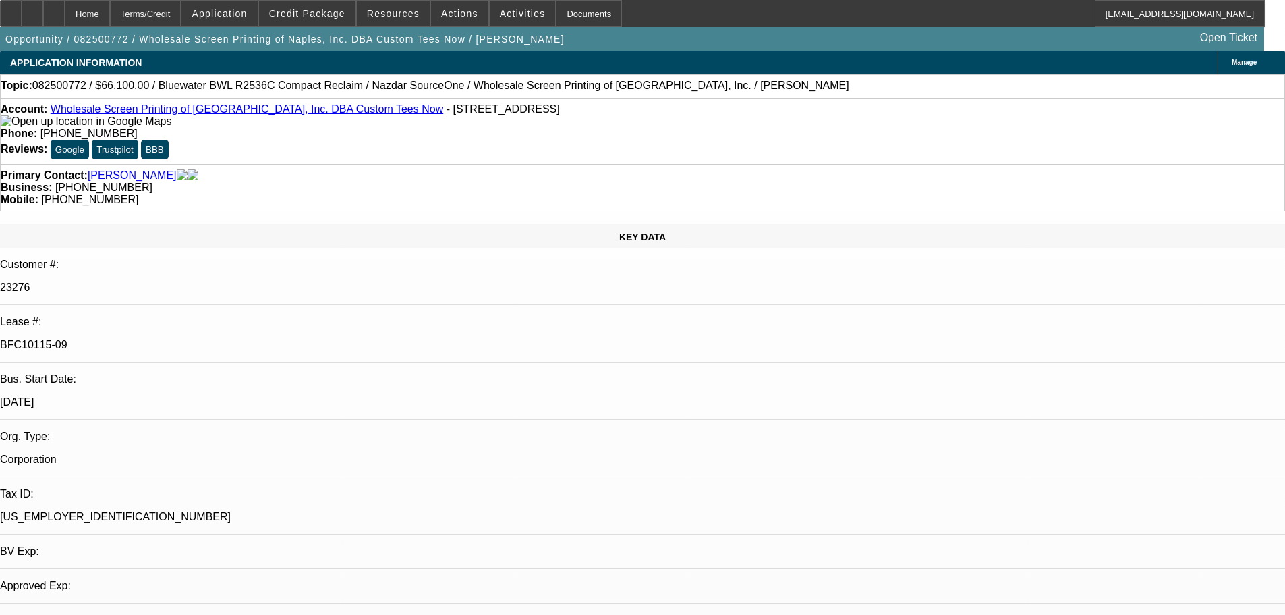
select select "0"
select select "2"
select select "0"
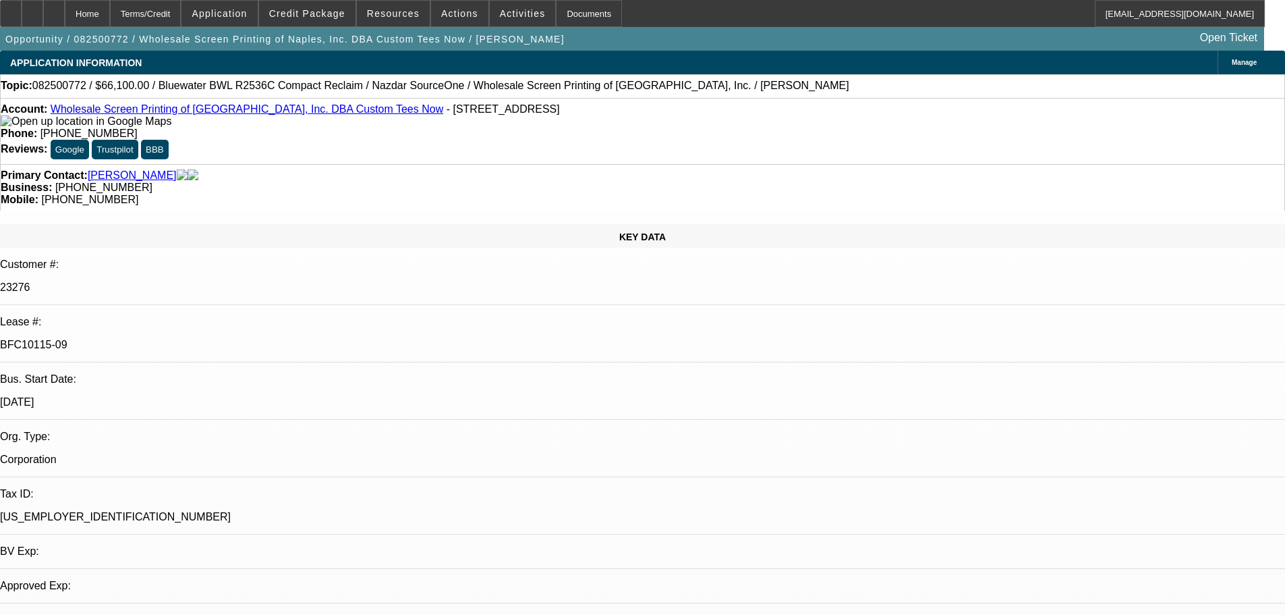
select select "0"
select select "2"
click at [331, 15] on span "Credit Package" at bounding box center [307, 13] width 76 height 11
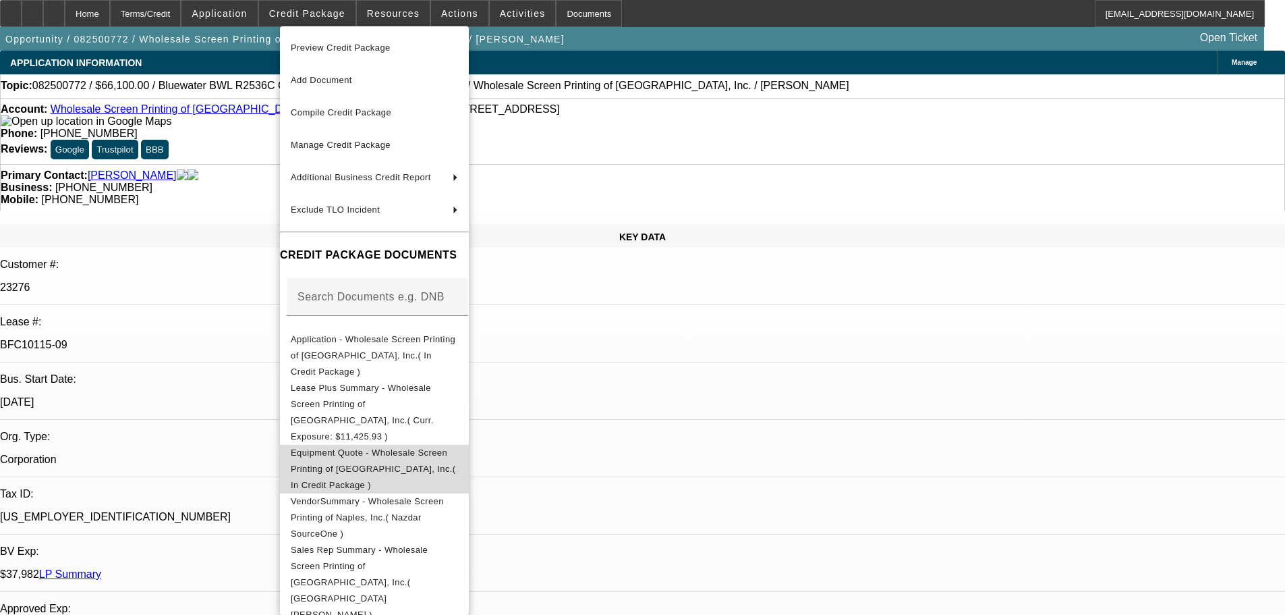
click at [423, 447] on span "Equipment Quote - Wholesale Screen Printing of Naples, Inc.( In Credit Package )" at bounding box center [373, 468] width 165 height 43
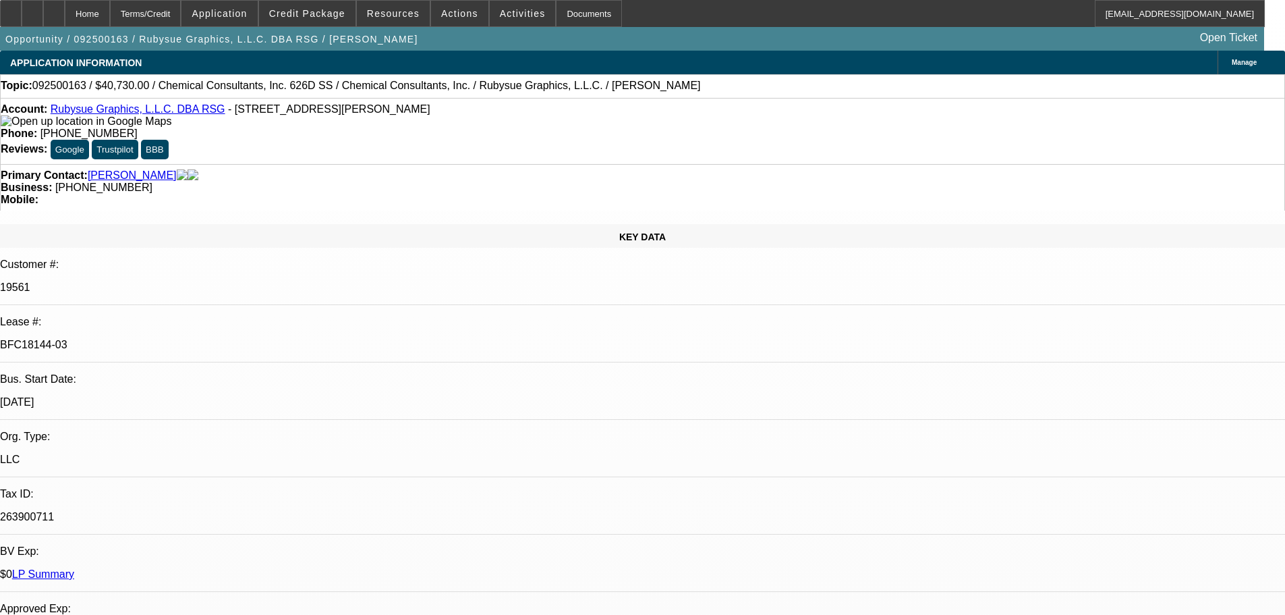
select select "0"
select select "2"
select select "0"
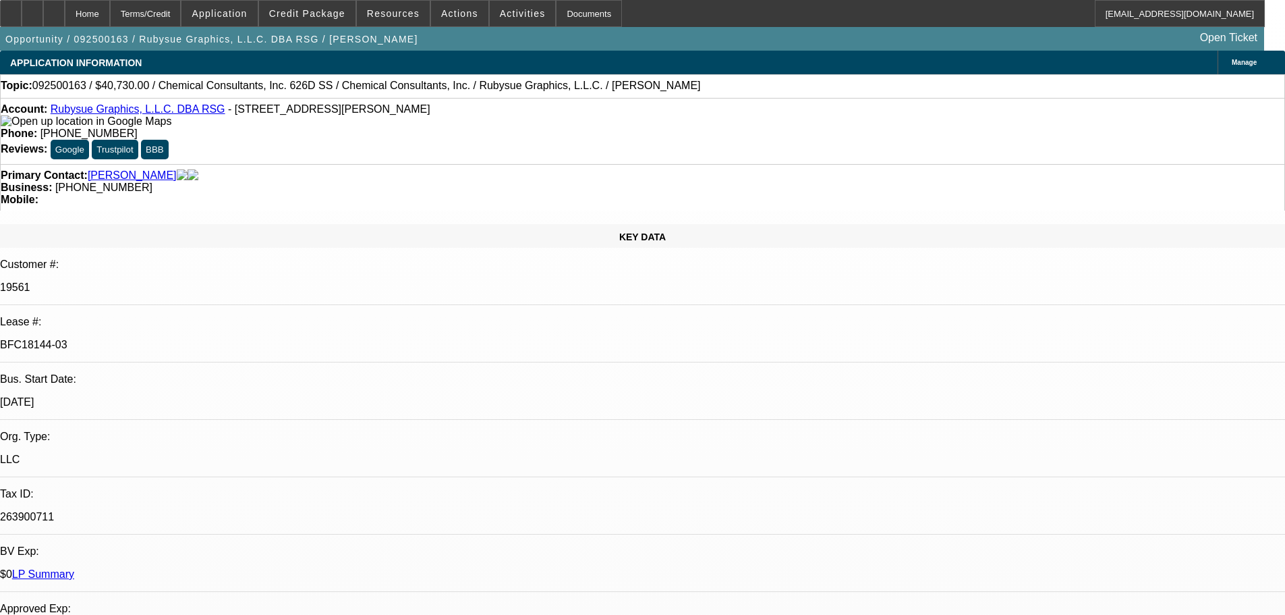
select select "0"
select select "2"
select select "0"
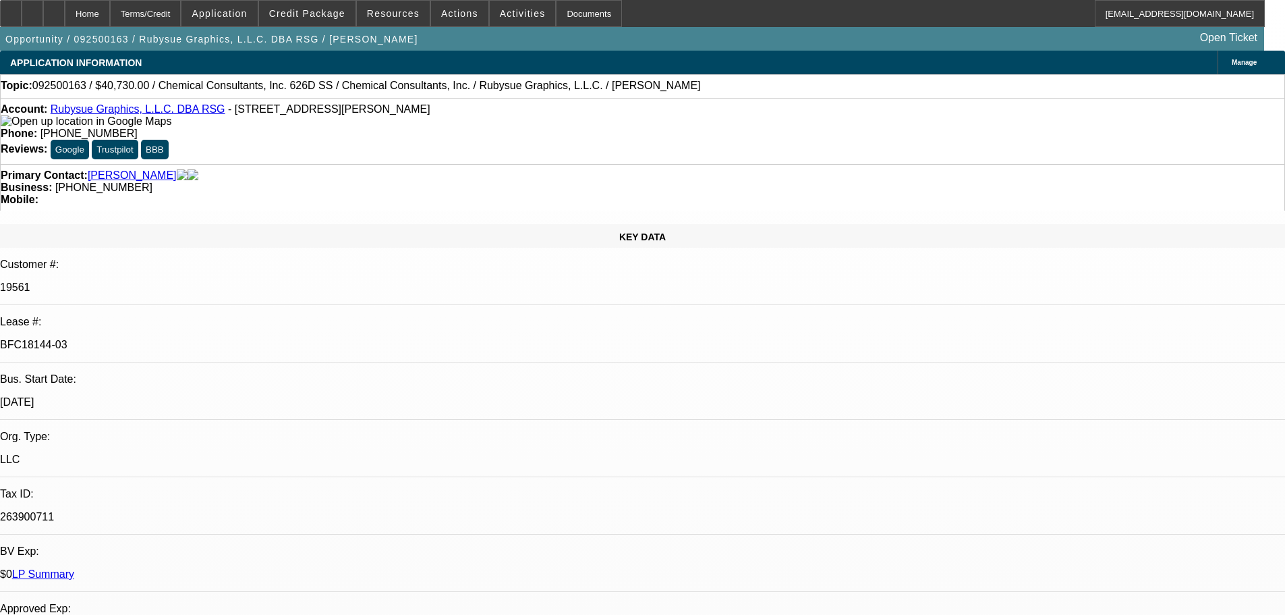
select select "0"
select select "2"
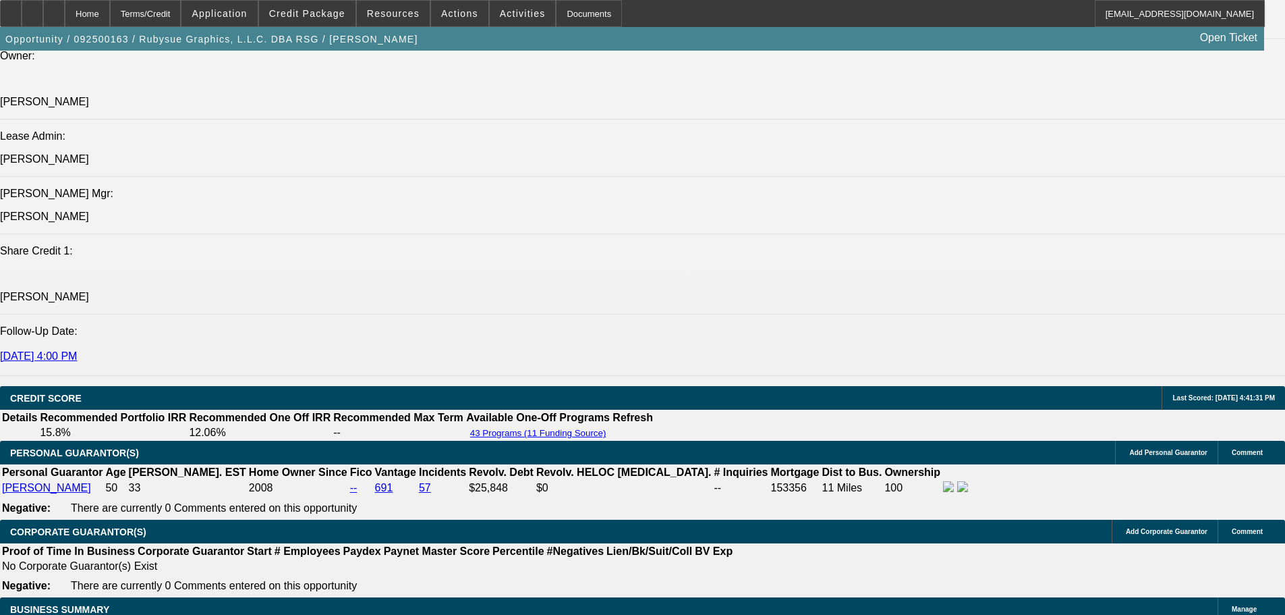
scroll to position [1957, 0]
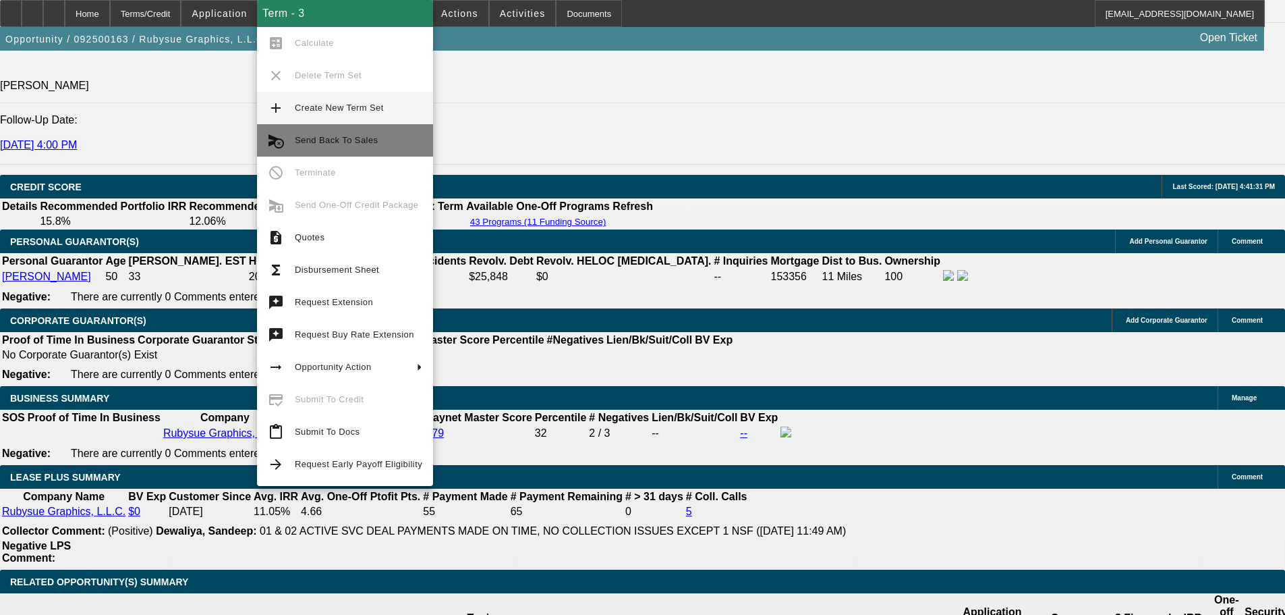
click at [375, 138] on span "Send Back To Sales" at bounding box center [359, 140] width 128 height 16
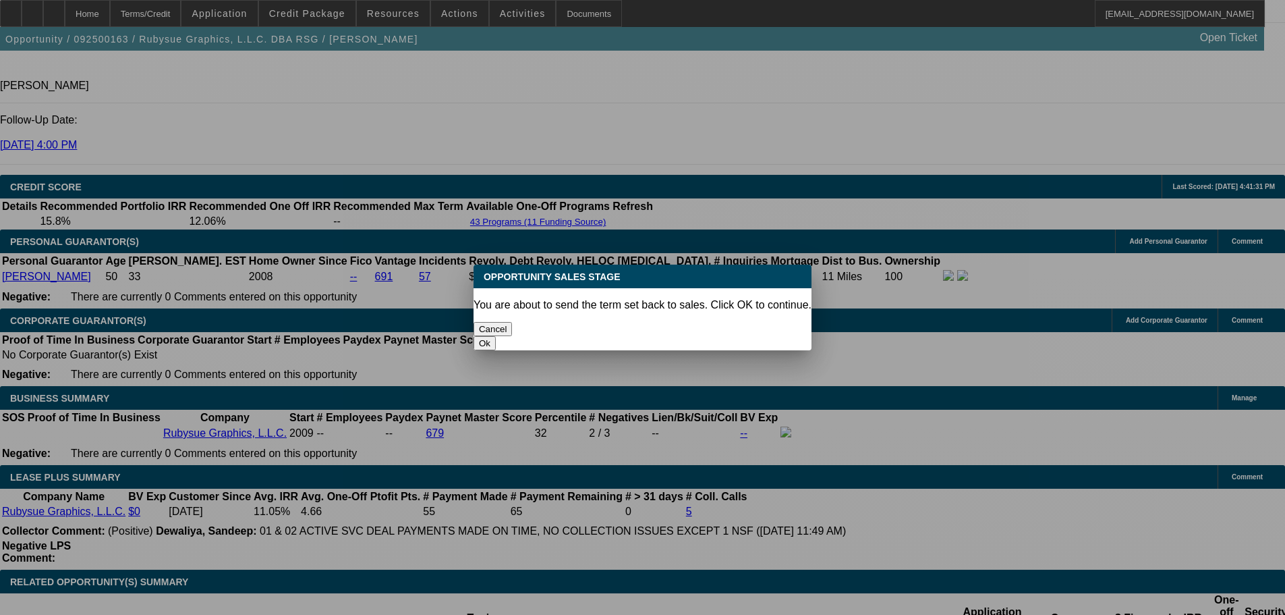
scroll to position [0, 0]
click at [496, 336] on button "Ok" at bounding box center [485, 343] width 22 height 14
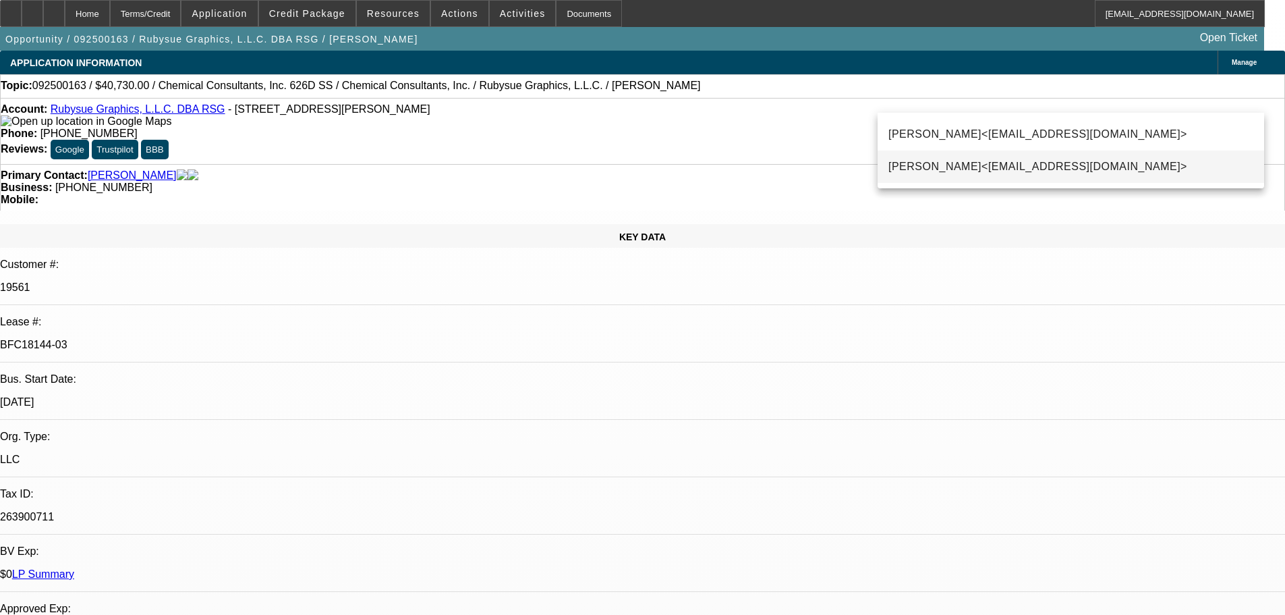
type input "moni"
click at [955, 161] on span "Monica Solis<MSolis@beaconfunding.com>" at bounding box center [1038, 167] width 299 height 16
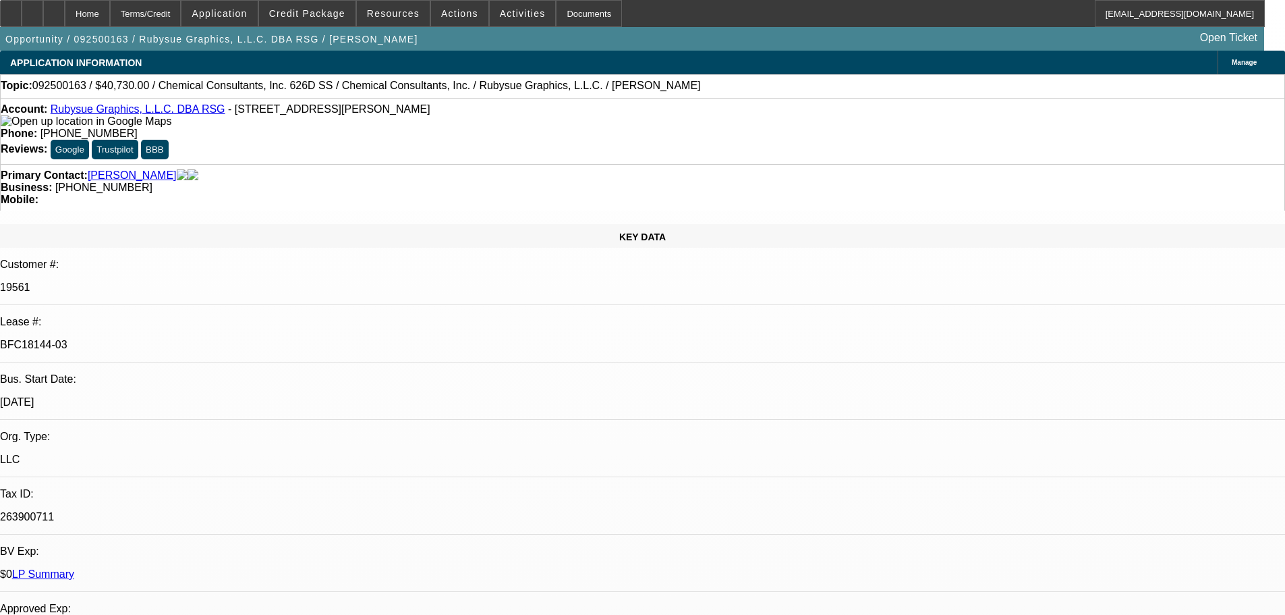
type textarea "The customer is sending me an updated invoice, this one was missing a few items"
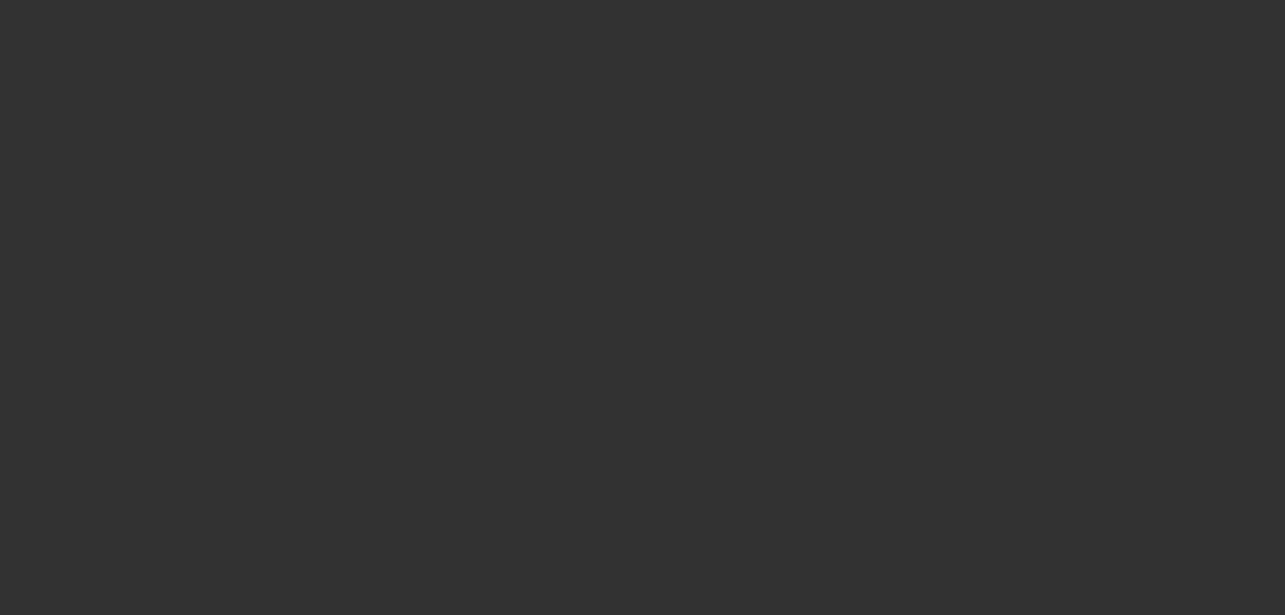
select select "0"
select select "2"
select select "0"
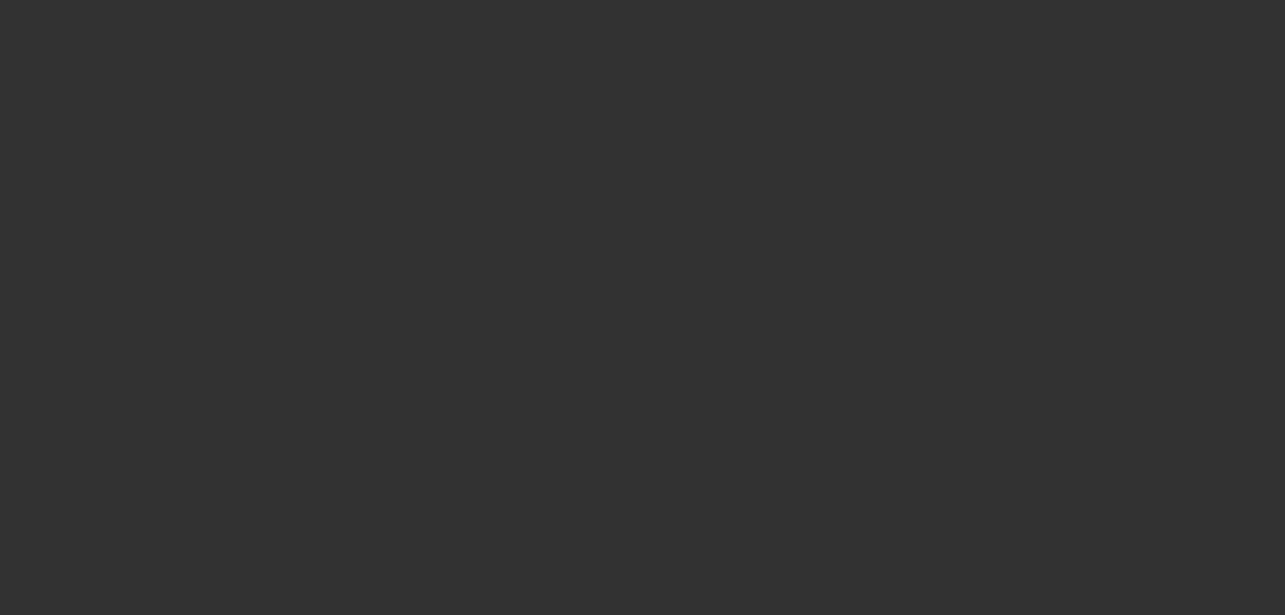
select select "0"
select select "2"
select select "0"
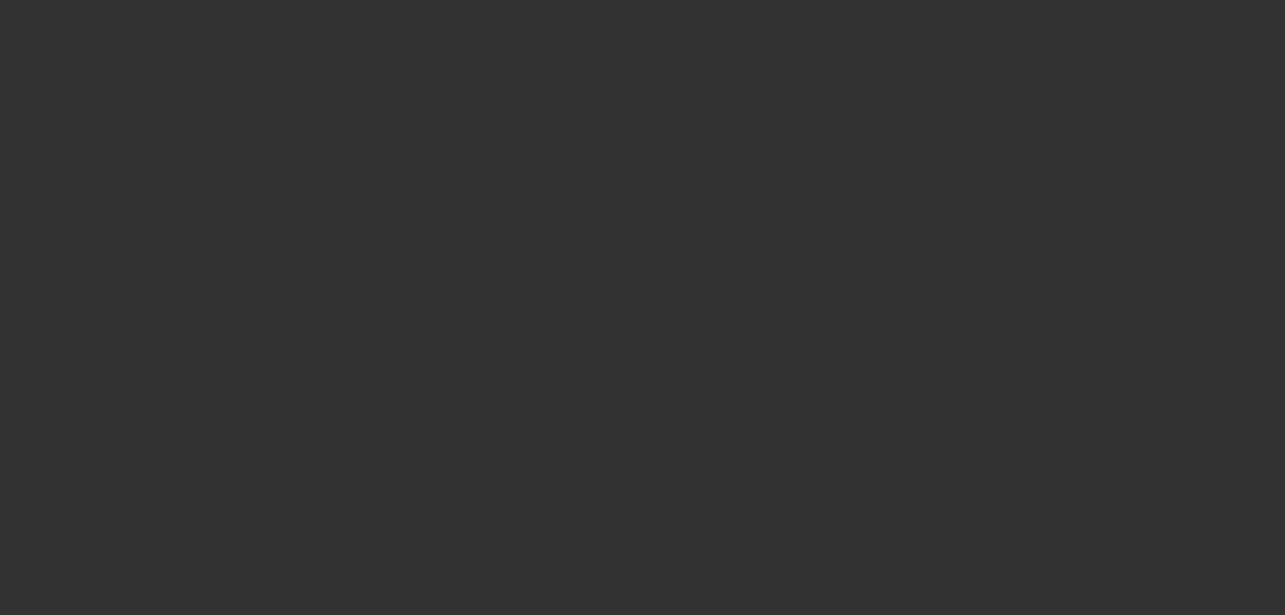
select select "0"
select select "2"
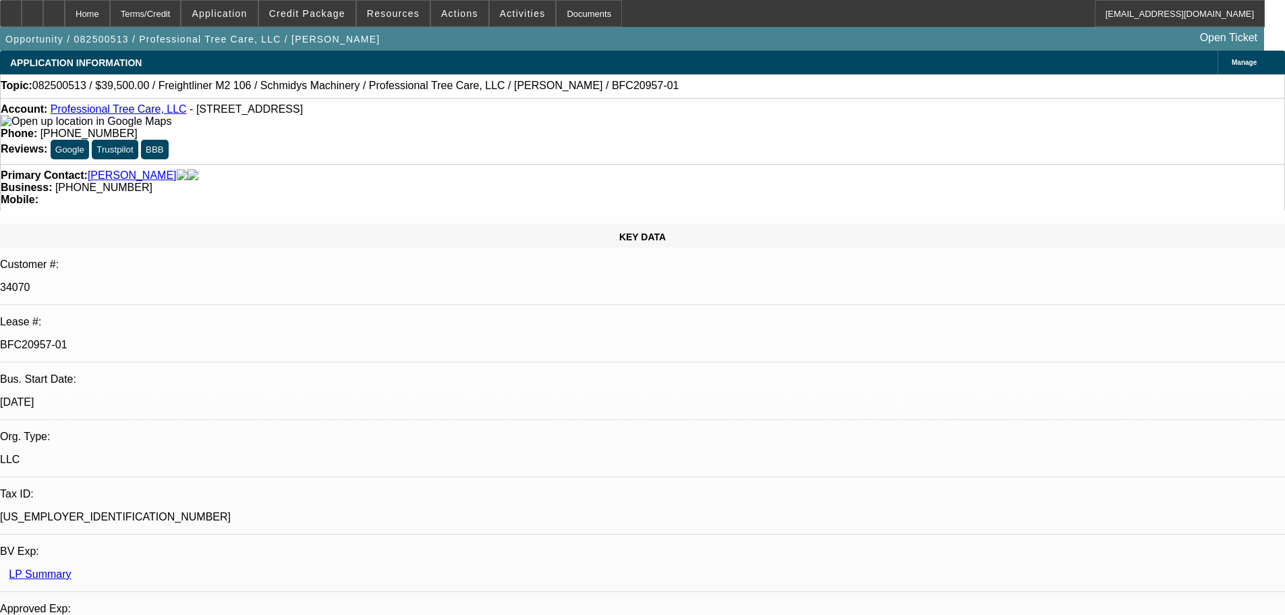
select select "0"
select select "6"
select select "0"
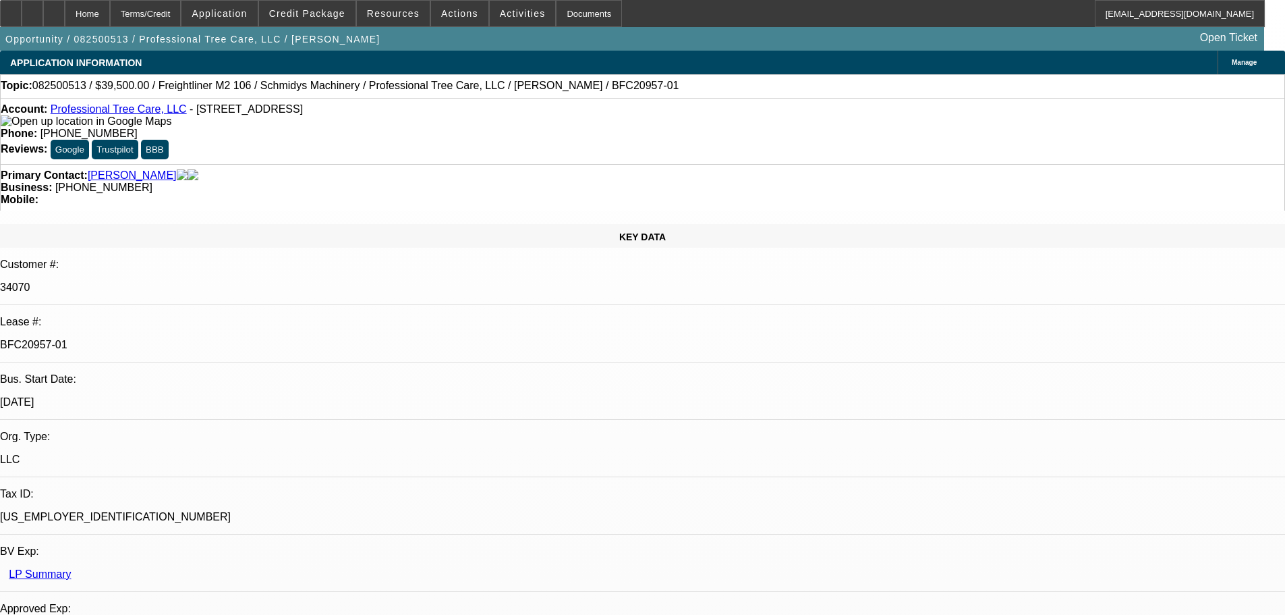
select select "0"
select select "6"
select select "0"
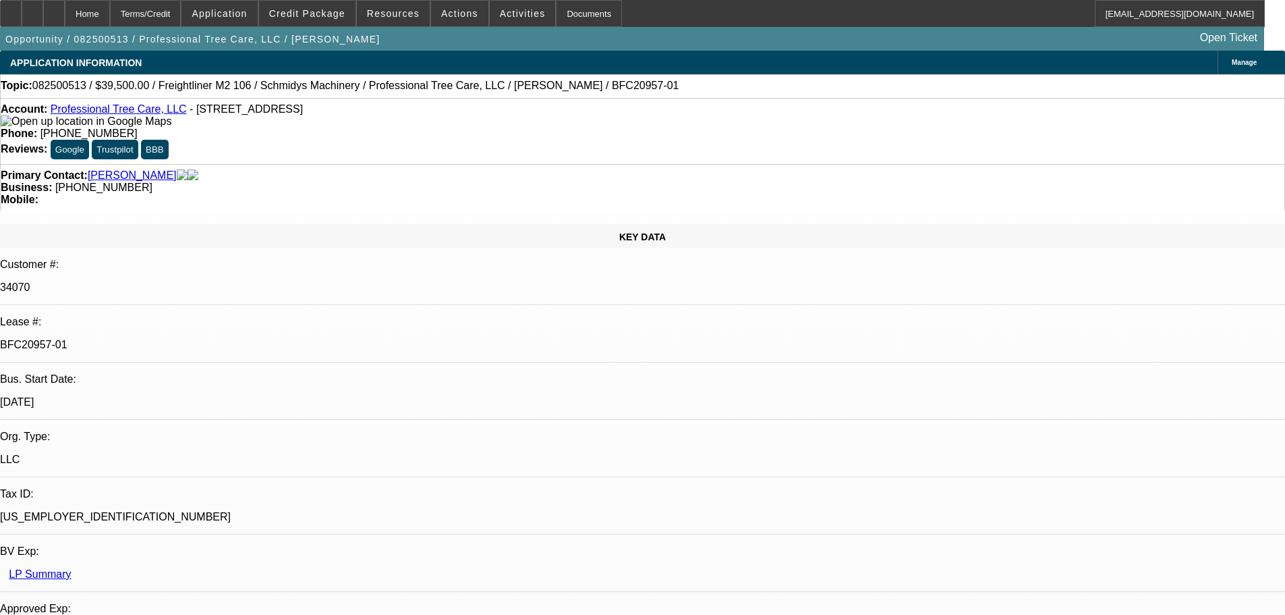
select select "0"
select select "6"
select select "0"
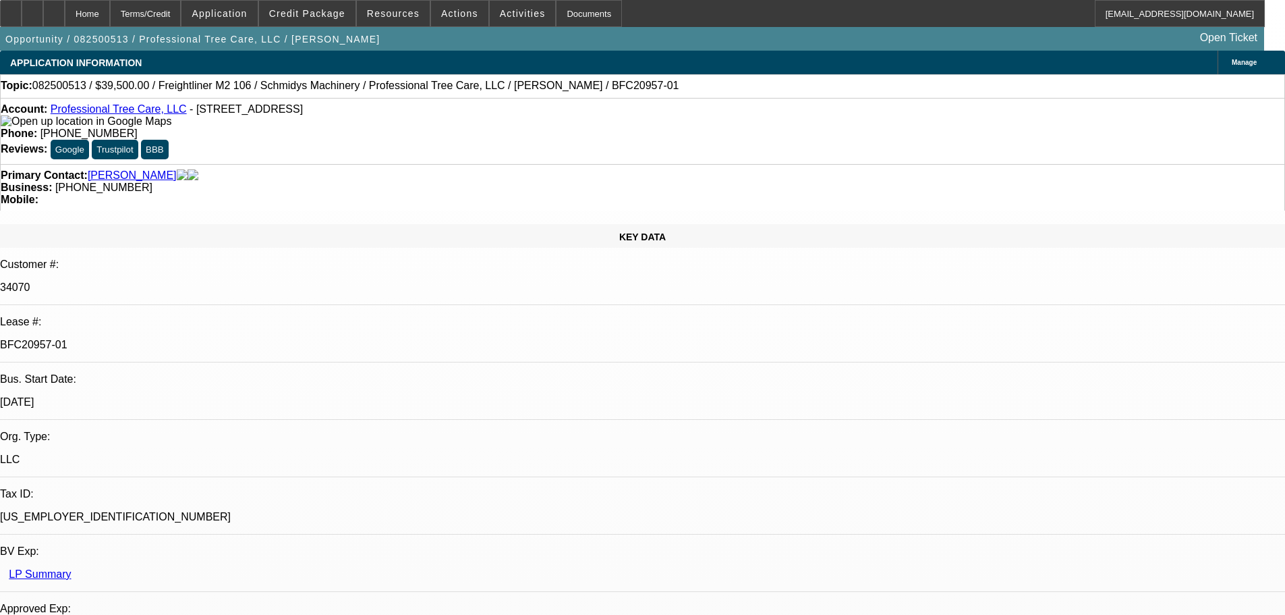
select select "6"
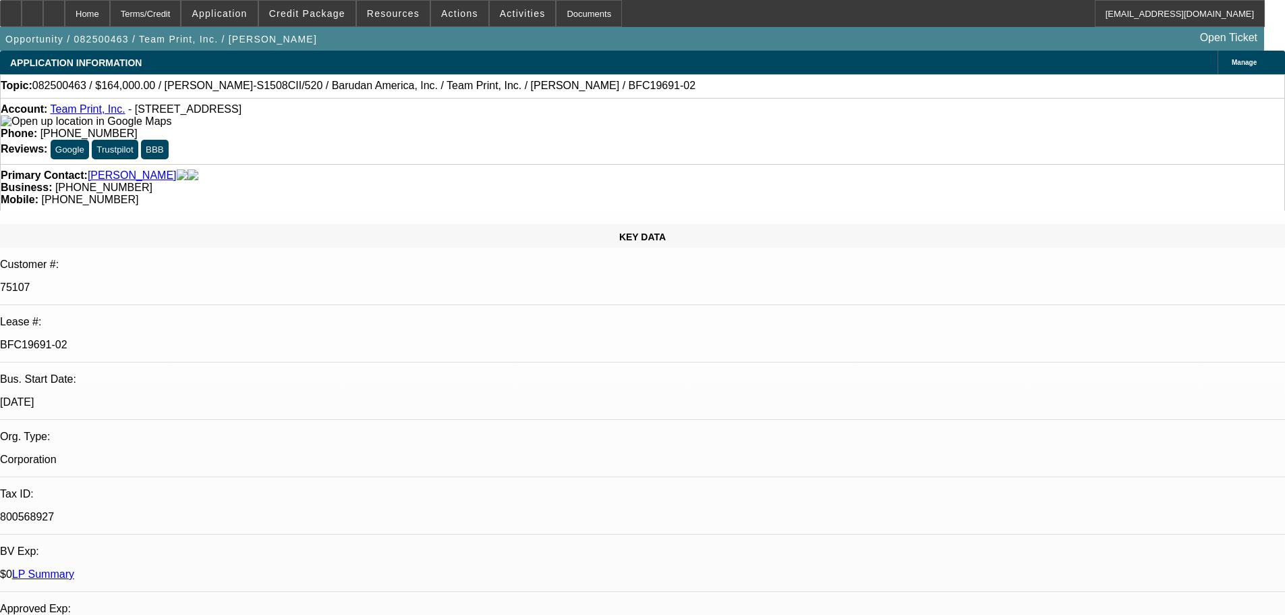
select select "0"
select select "2"
select select "0"
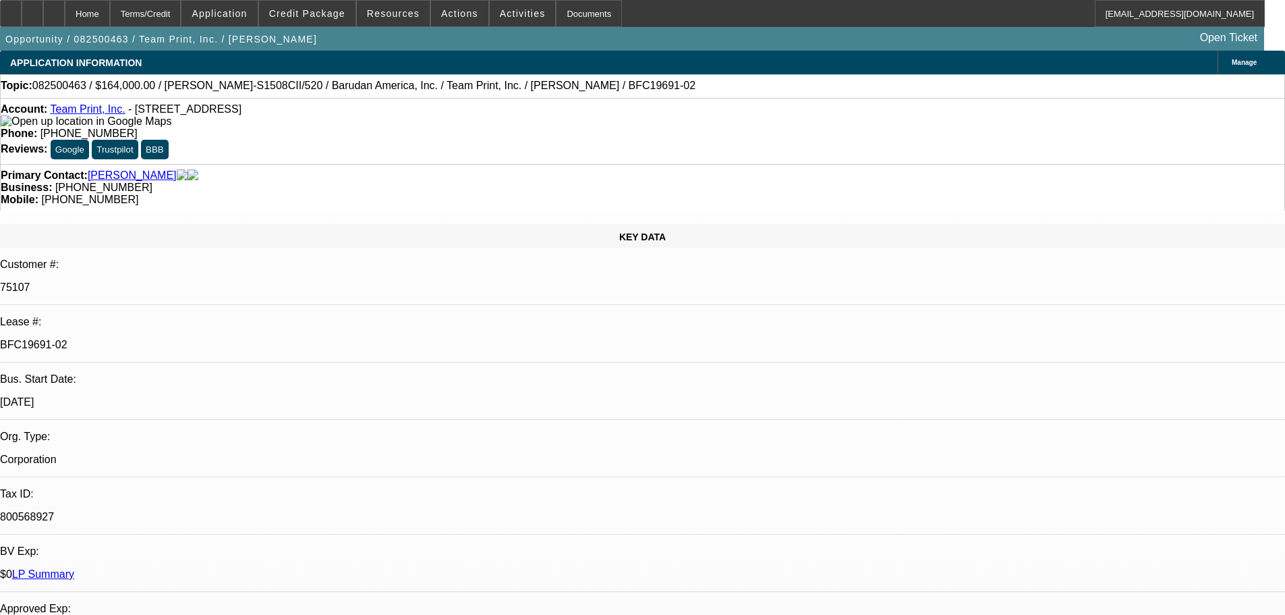
select select "0"
select select "2"
select select "0"
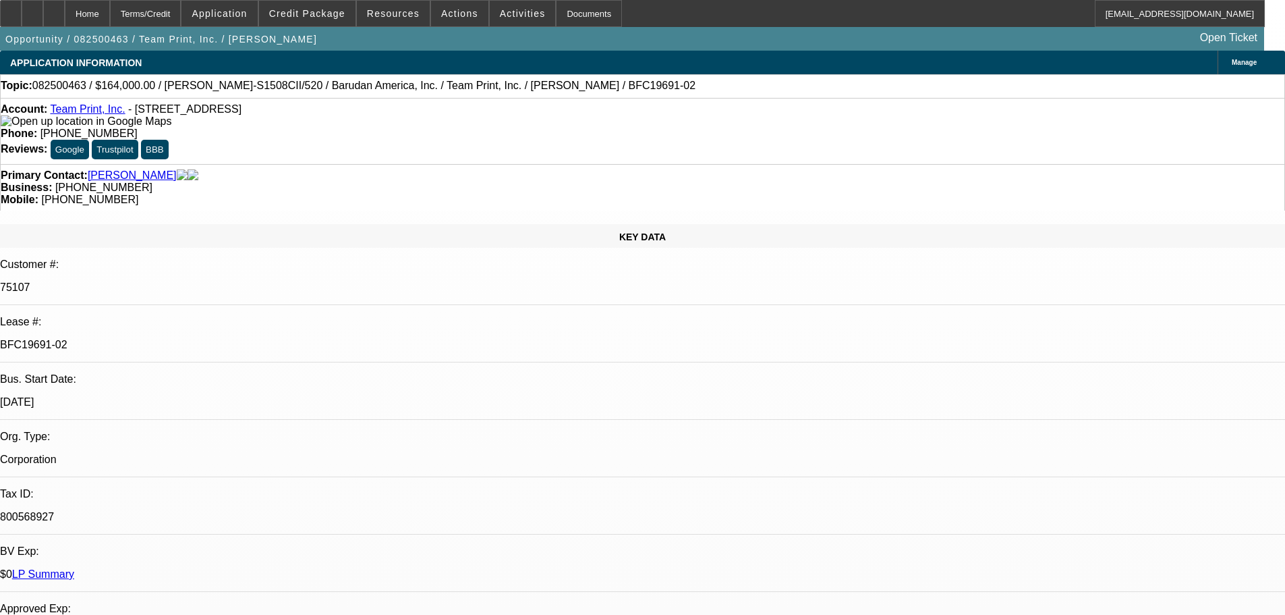
select select "0"
select select "2"
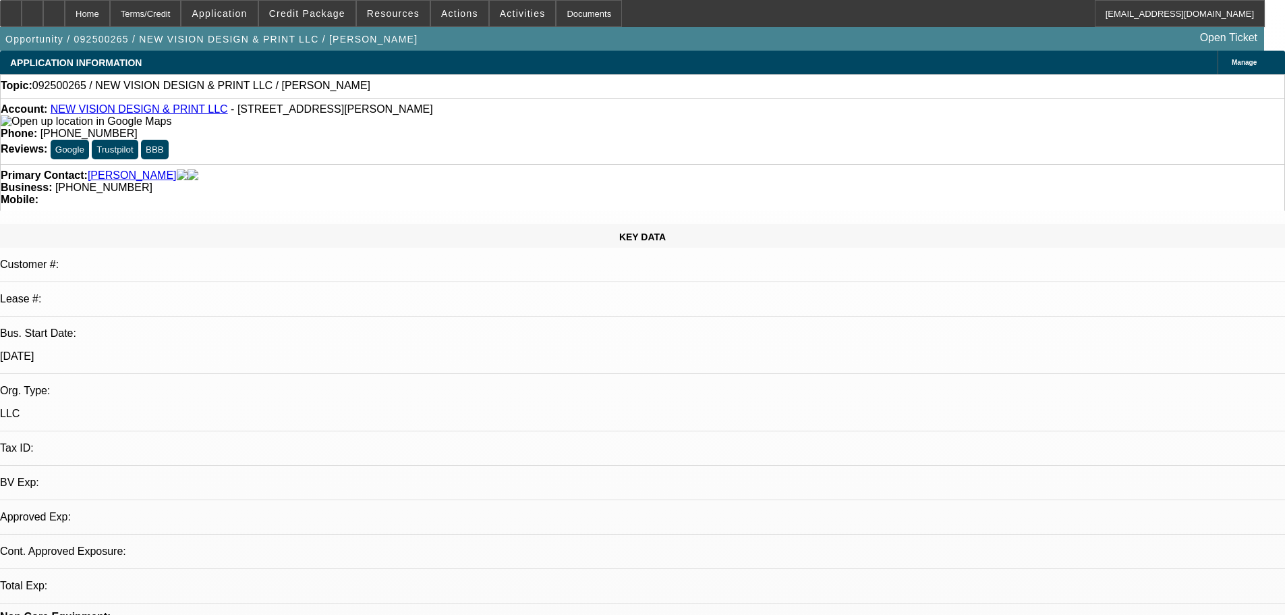
select select "0"
select select "2"
select select "0.1"
select select "4"
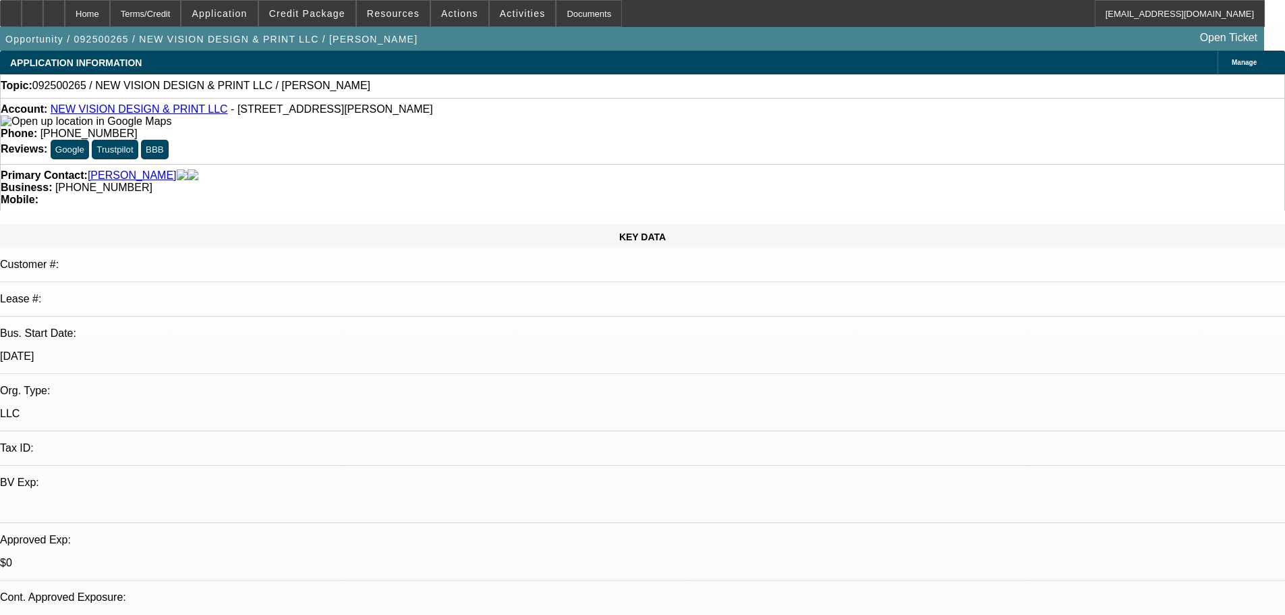
click at [113, 115] on link "NEW VISION DESIGN & PRINT LLC" at bounding box center [139, 108] width 177 height 11
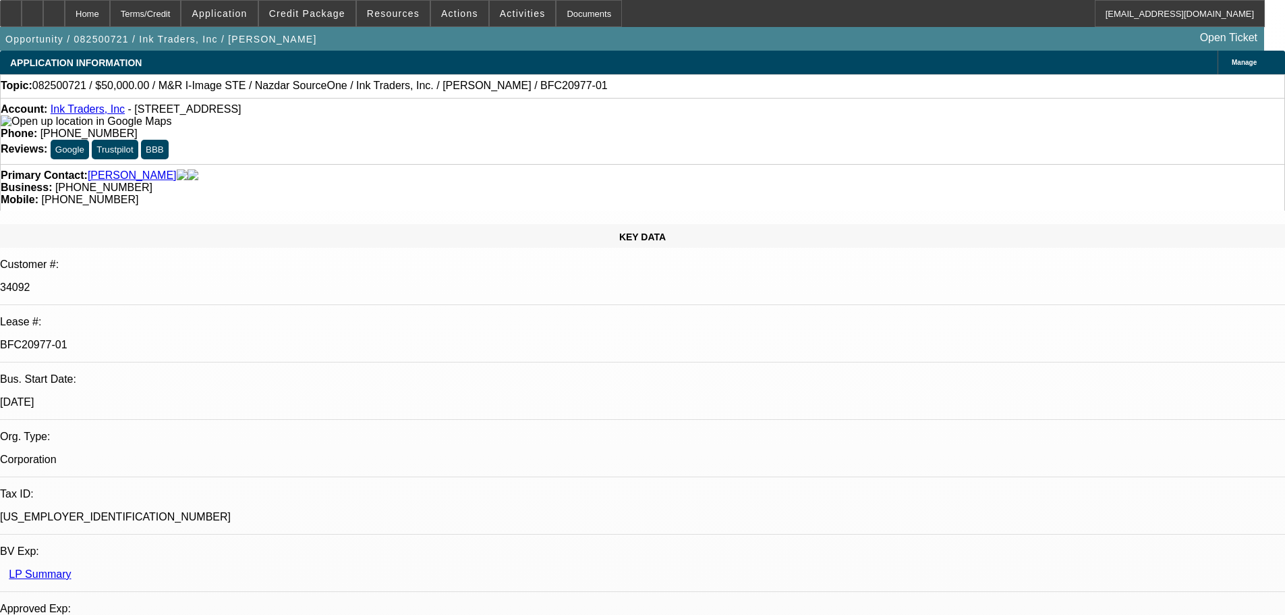
select select "0"
select select "2"
select select "0.1"
select select "4"
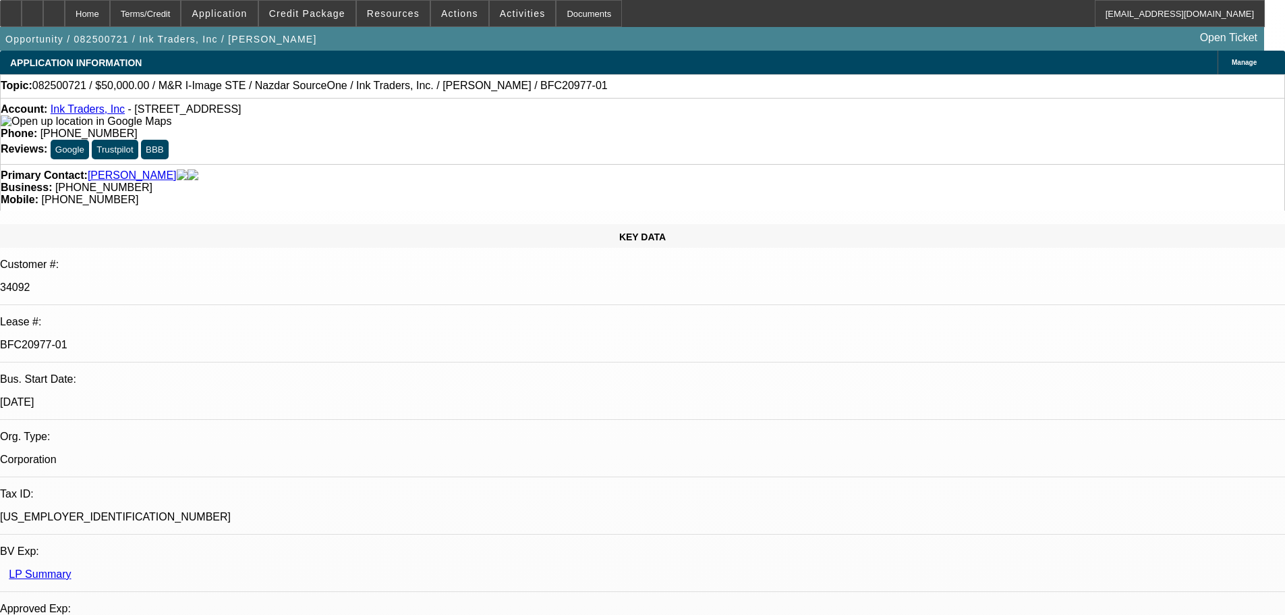
select select "0"
select select "2"
select select "0.1"
select select "4"
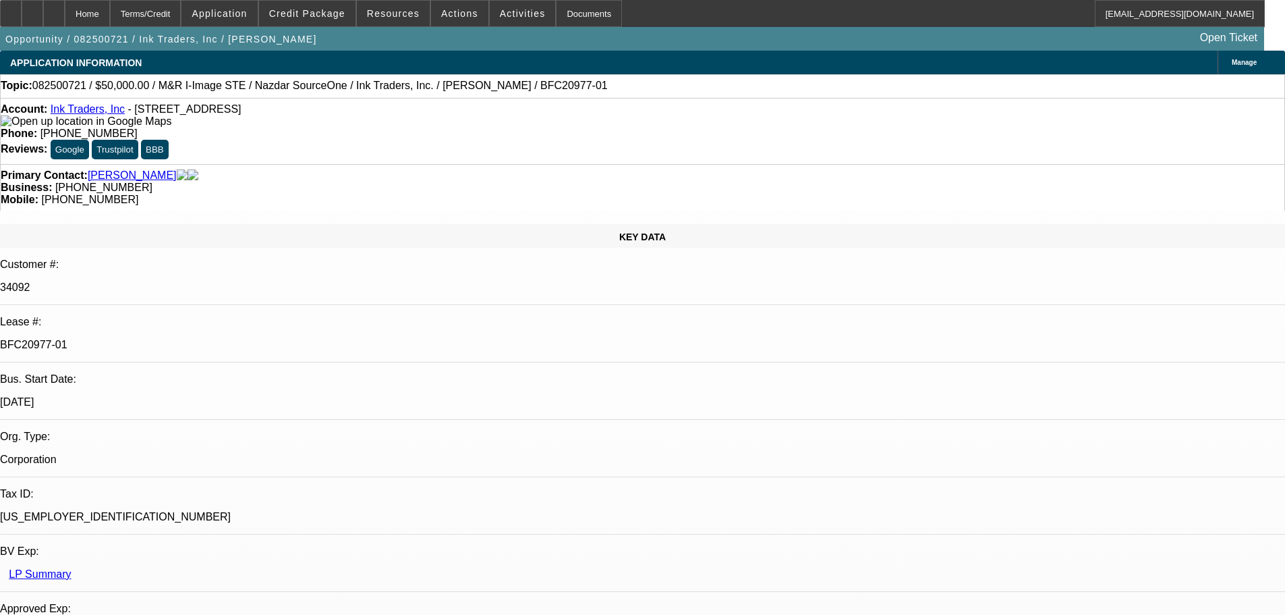
select select "0"
select select "2"
select select "0.1"
select select "4"
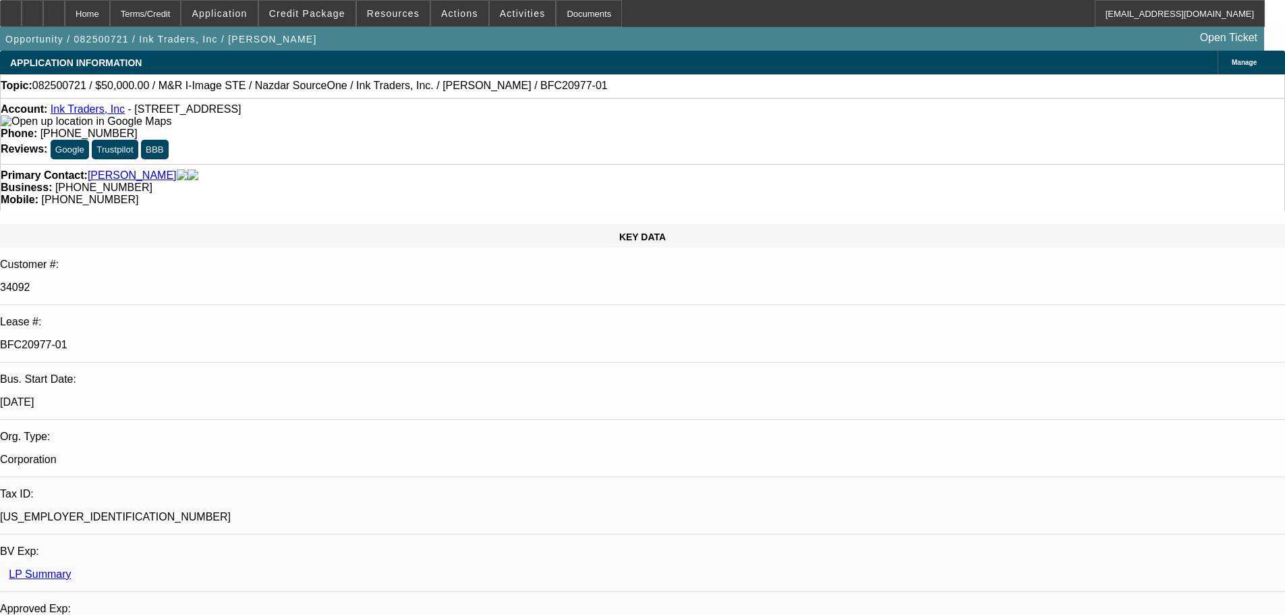
select select "0"
select select "2"
select select "0.1"
select select "4"
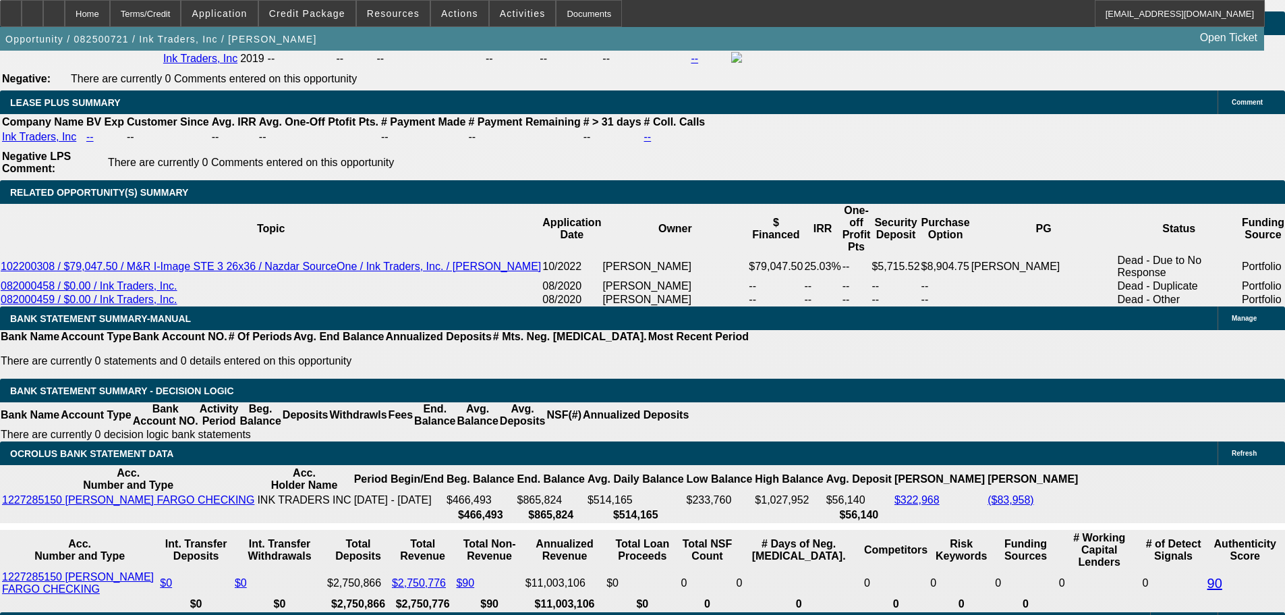
scroll to position [2226, 0]
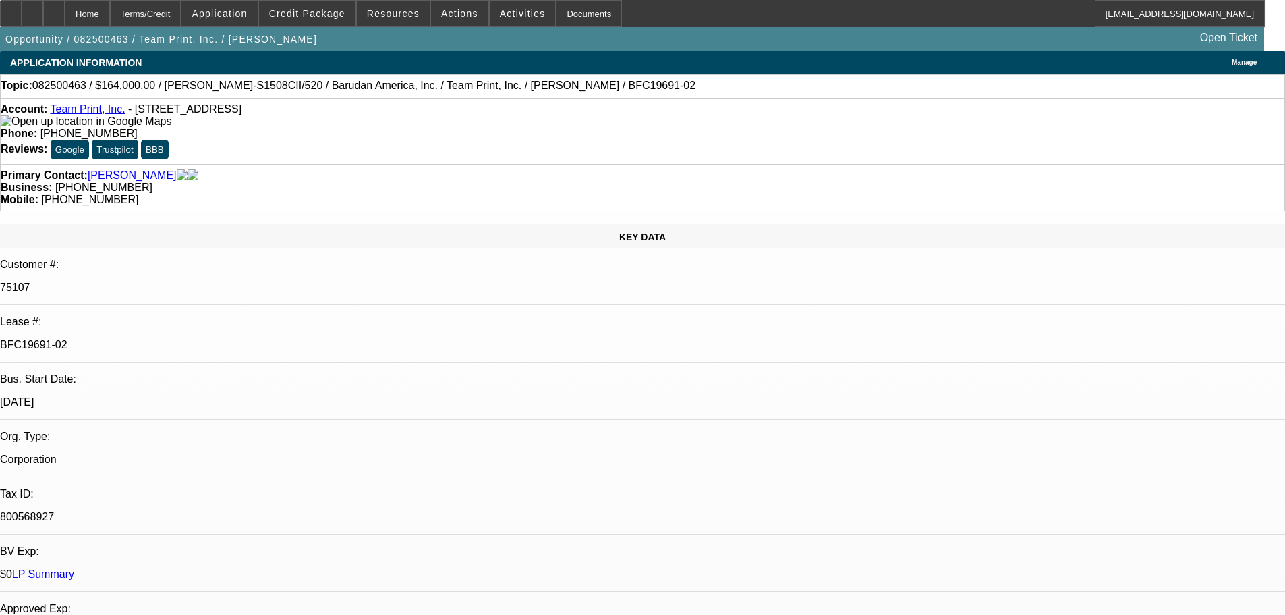
select select "0"
select select "2"
select select "0"
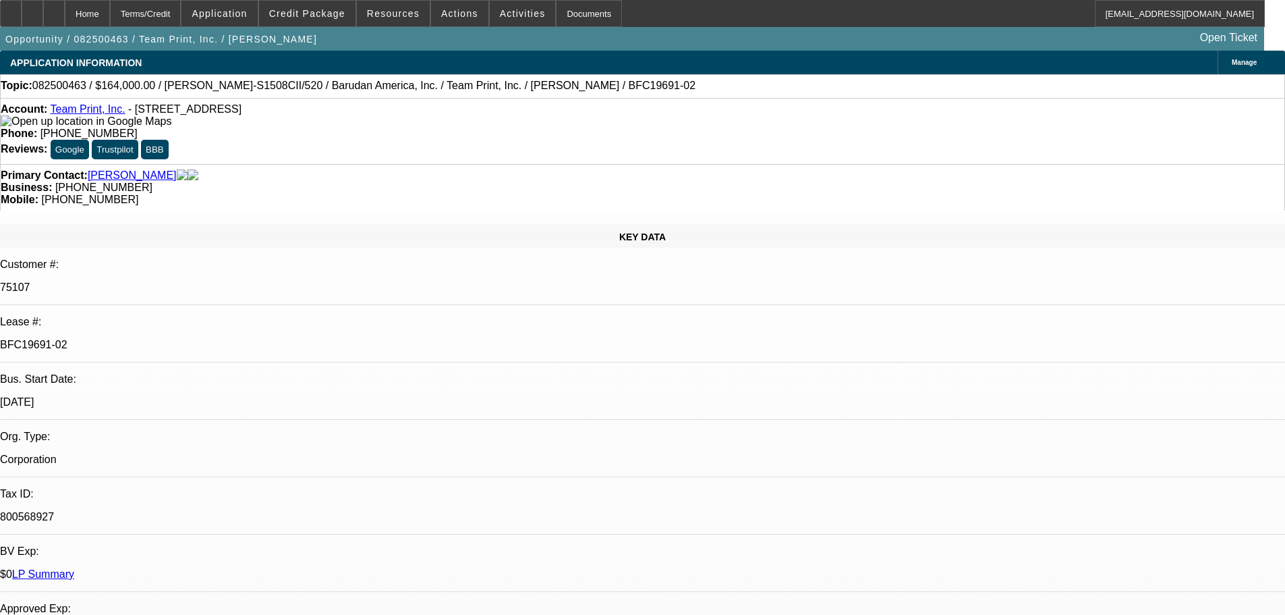
select select "0"
select select "2"
select select "0"
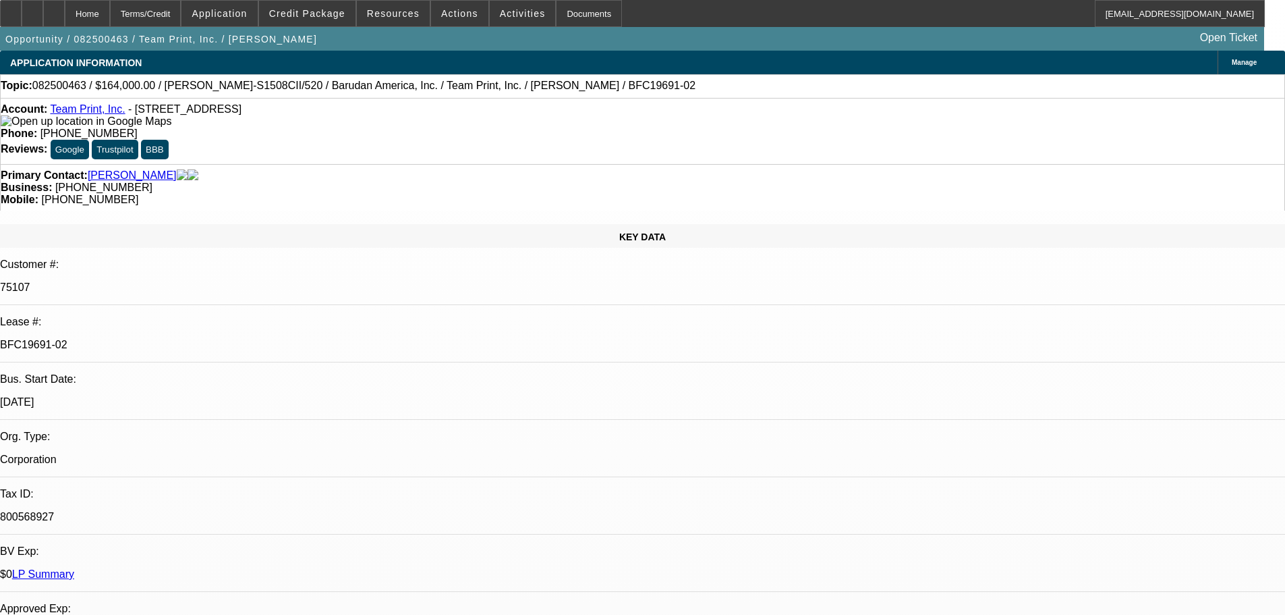
select select "0"
select select "2"
